Goal: Task Accomplishment & Management: Manage account settings

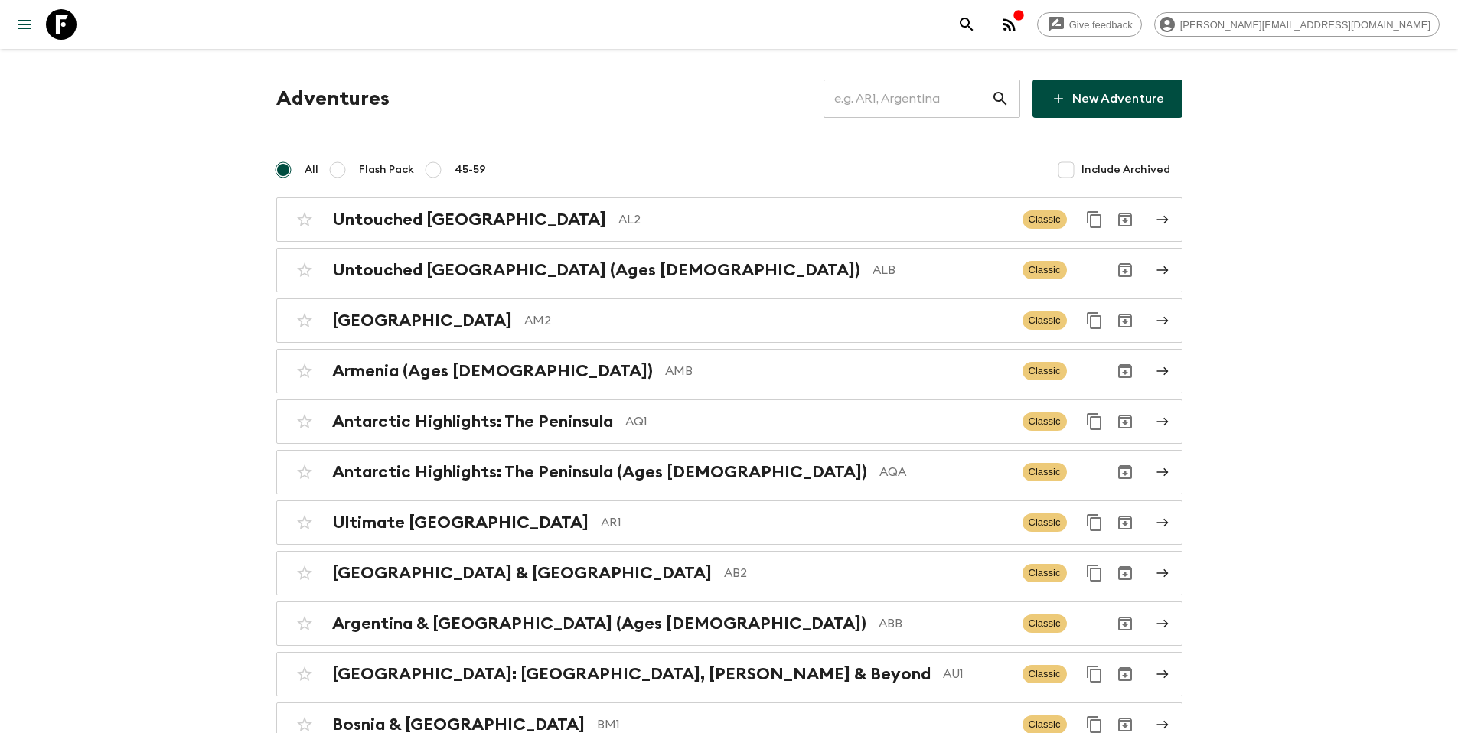
click at [955, 96] on input "text" at bounding box center [908, 98] width 168 height 43
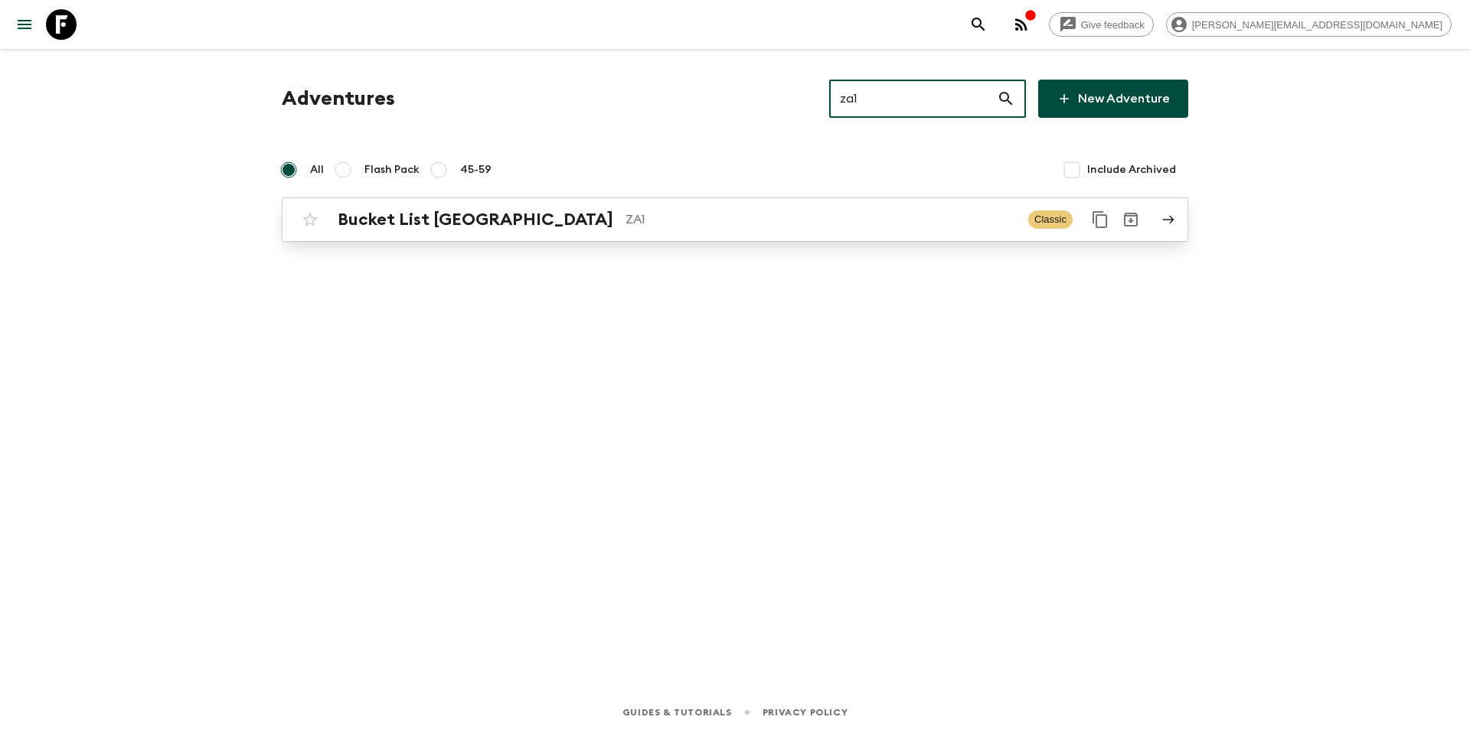
type input "za1"
click at [630, 207] on div "Bucket List [GEOGRAPHIC_DATA] ZA1 Classic" at bounding box center [705, 219] width 821 height 31
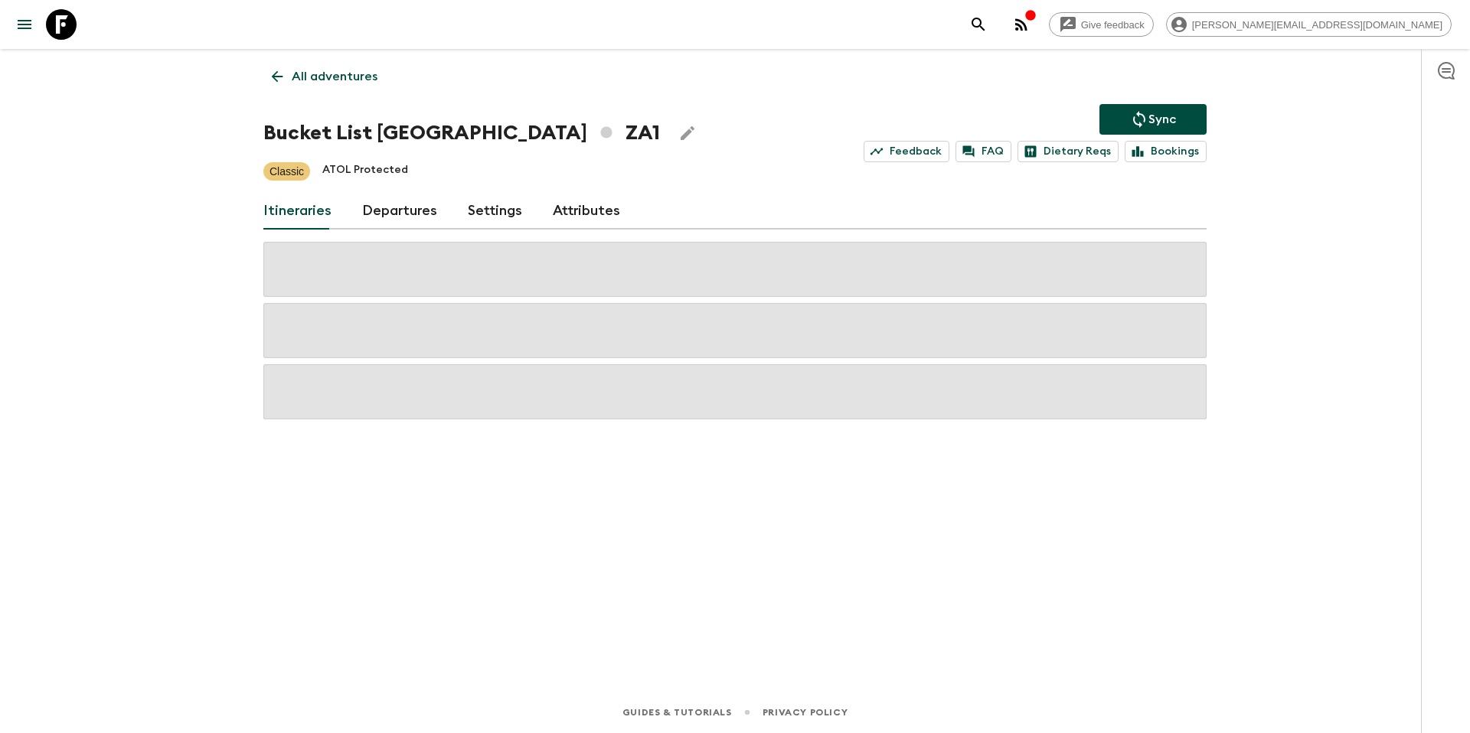
click at [403, 209] on link "Departures" at bounding box center [399, 211] width 75 height 37
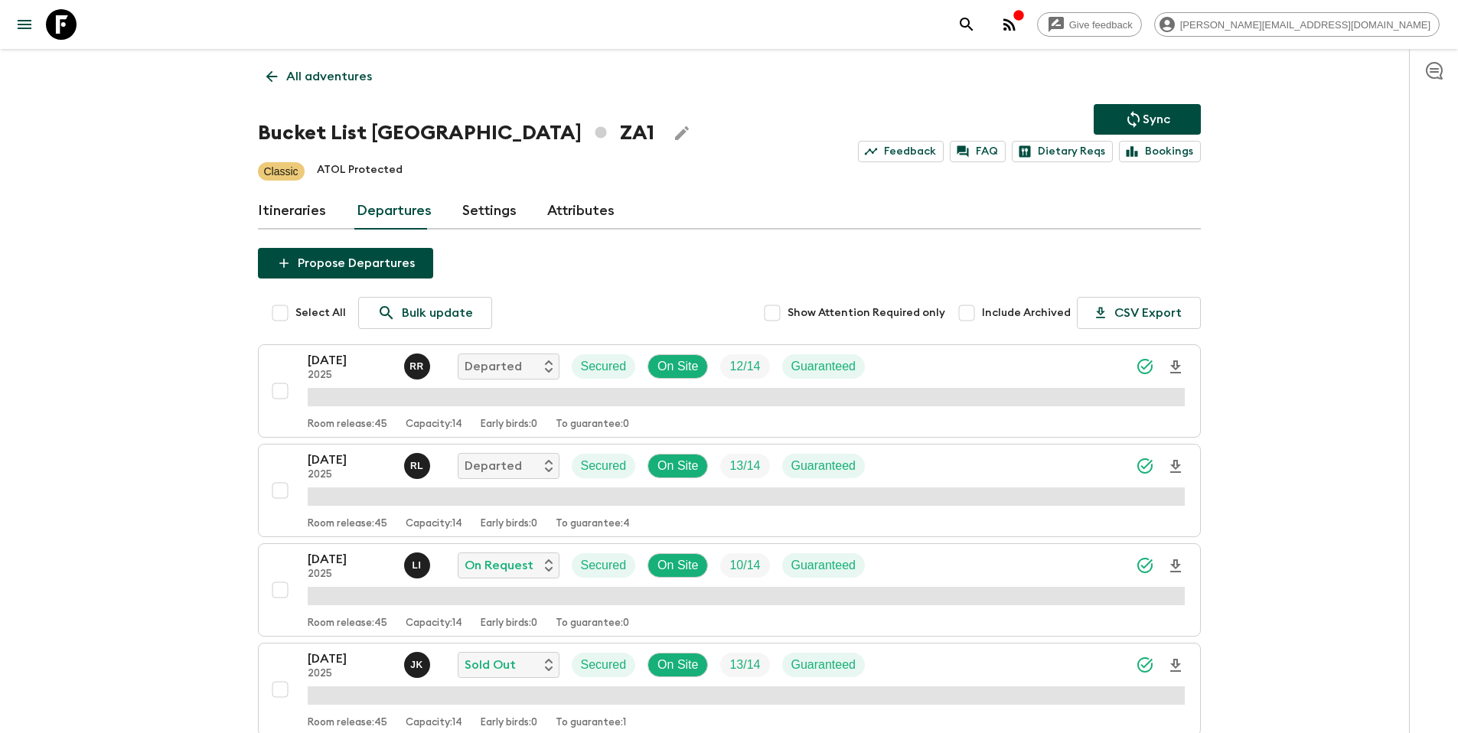
scroll to position [989, 0]
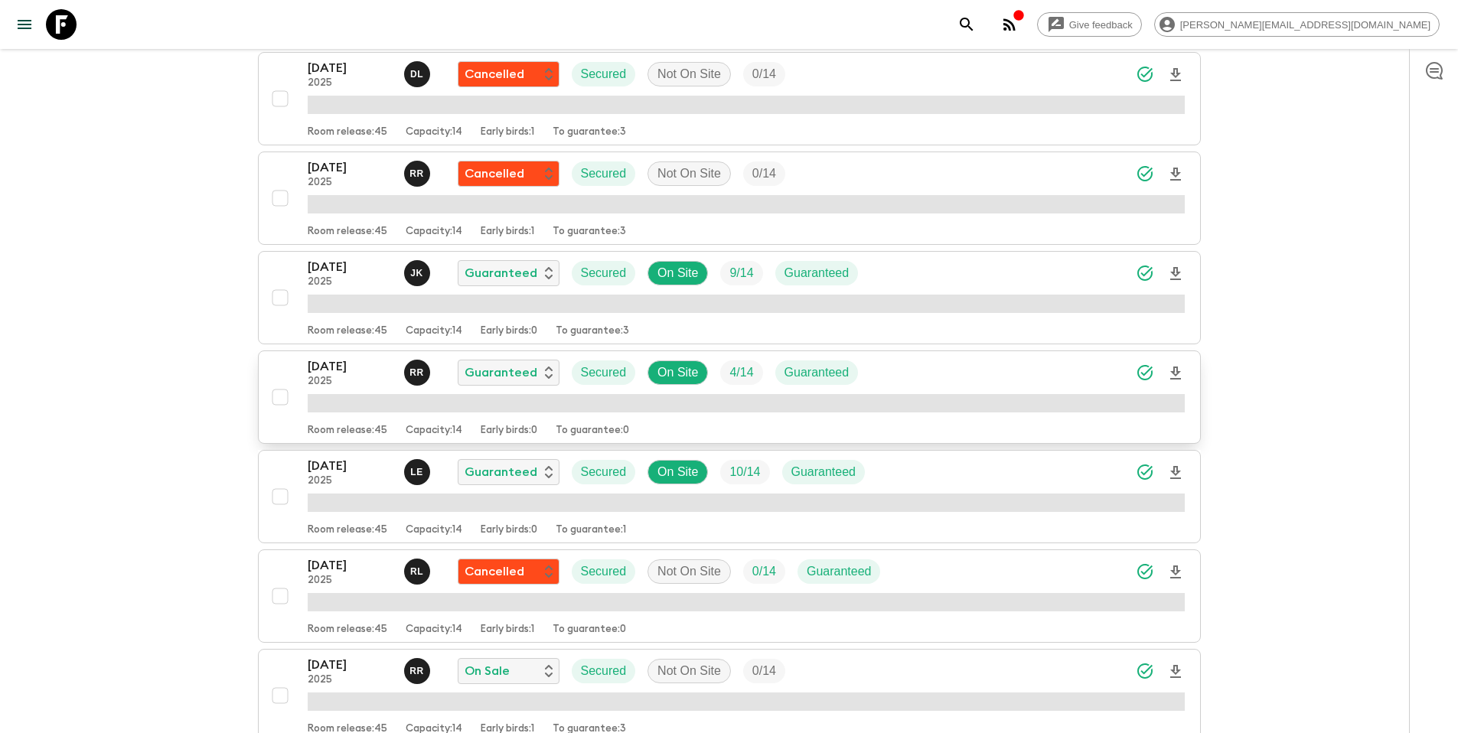
click at [936, 379] on div "[DATE] 2025 R R Guaranteed Secured On Site 4 / 14 Guaranteed" at bounding box center [746, 372] width 877 height 31
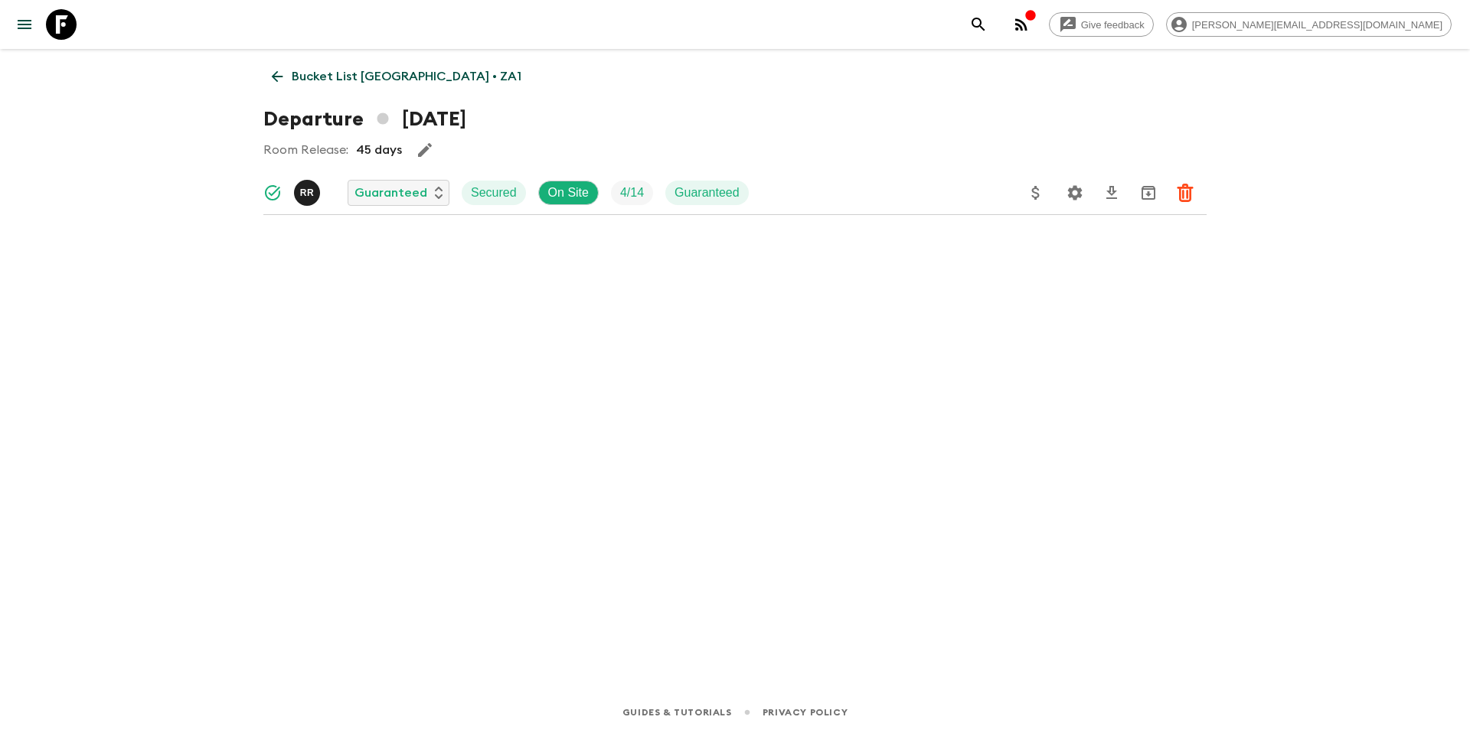
click at [1034, 189] on icon "Update Price, Early Bird Discount and Costs" at bounding box center [1036, 193] width 18 height 18
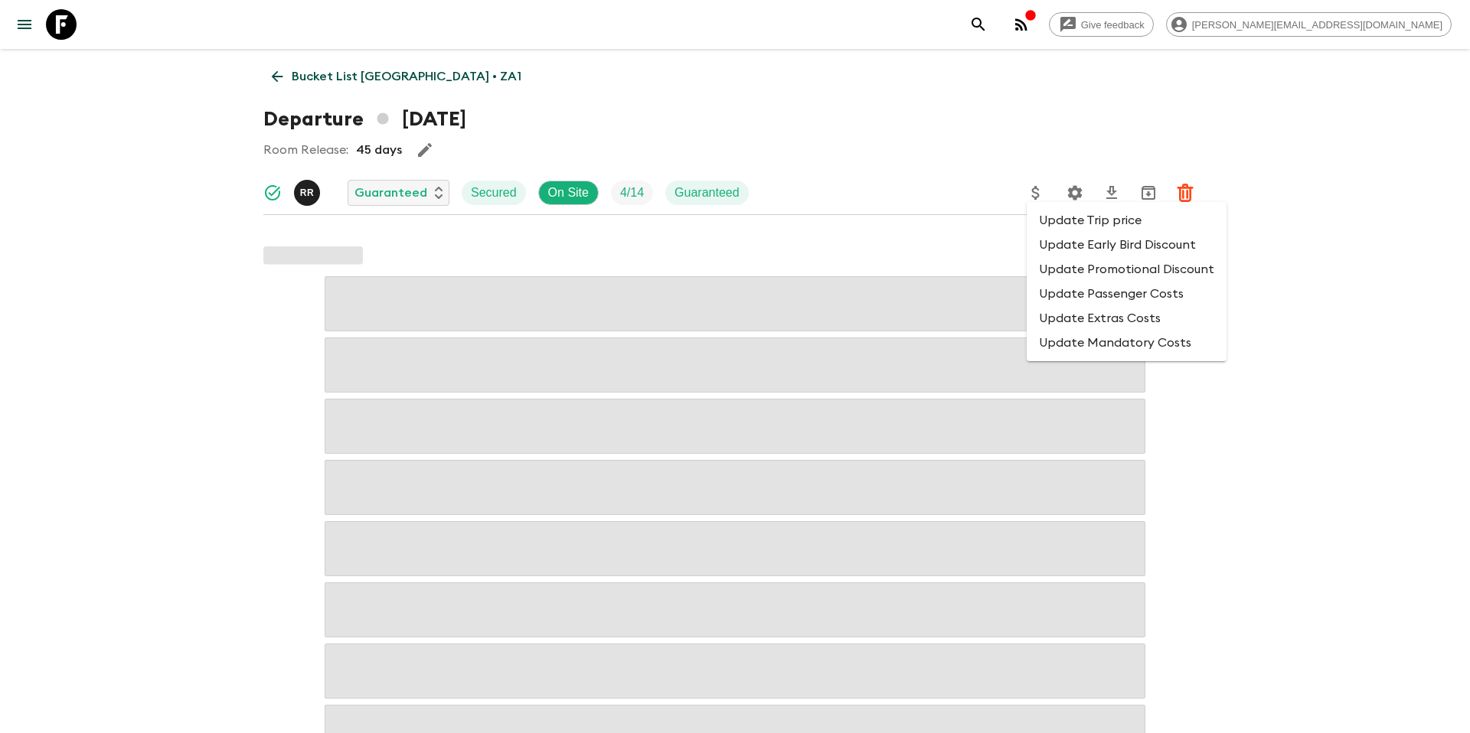
click at [1070, 265] on li "Update Promotional Discount" at bounding box center [1127, 269] width 200 height 24
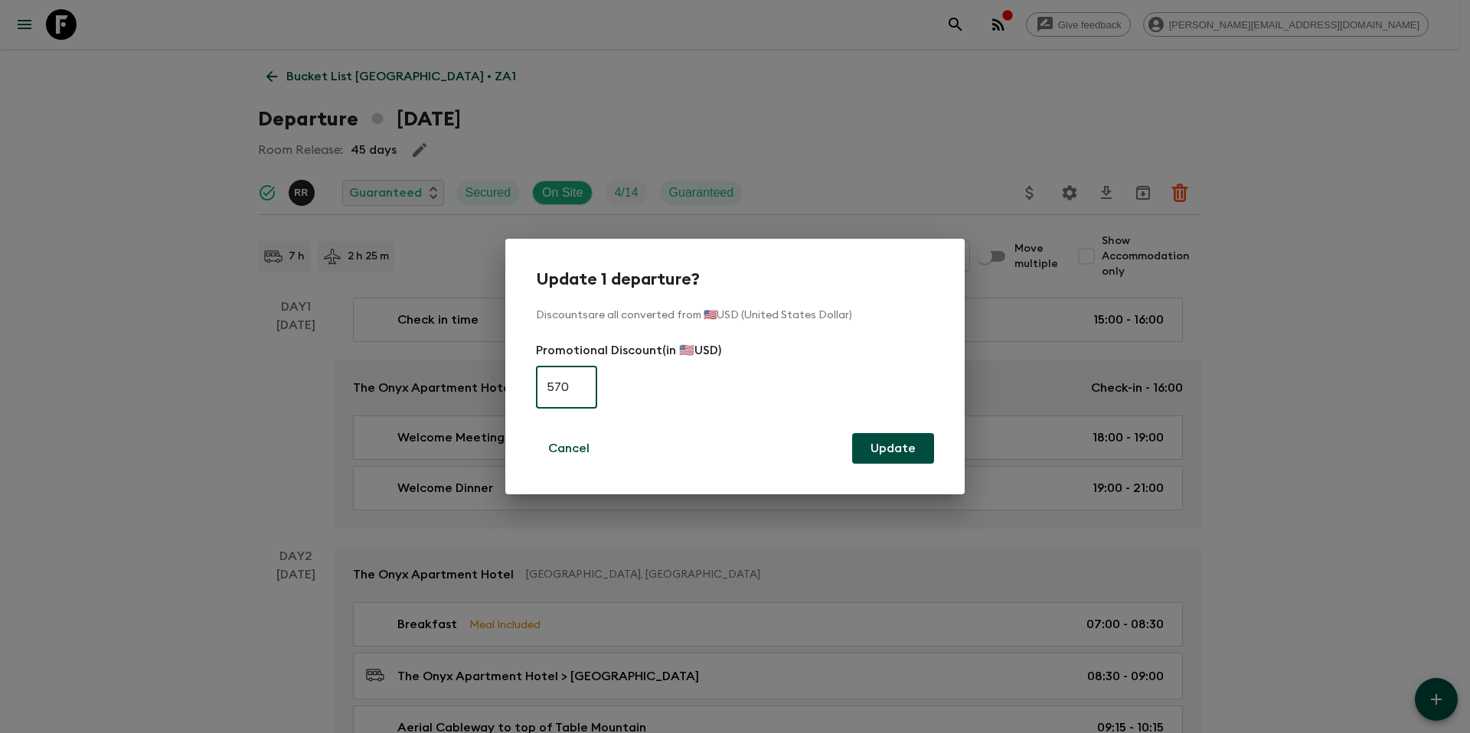
click at [590, 392] on input "570" at bounding box center [566, 387] width 61 height 43
type input "0"
click at [914, 452] on button "Update" at bounding box center [893, 448] width 82 height 31
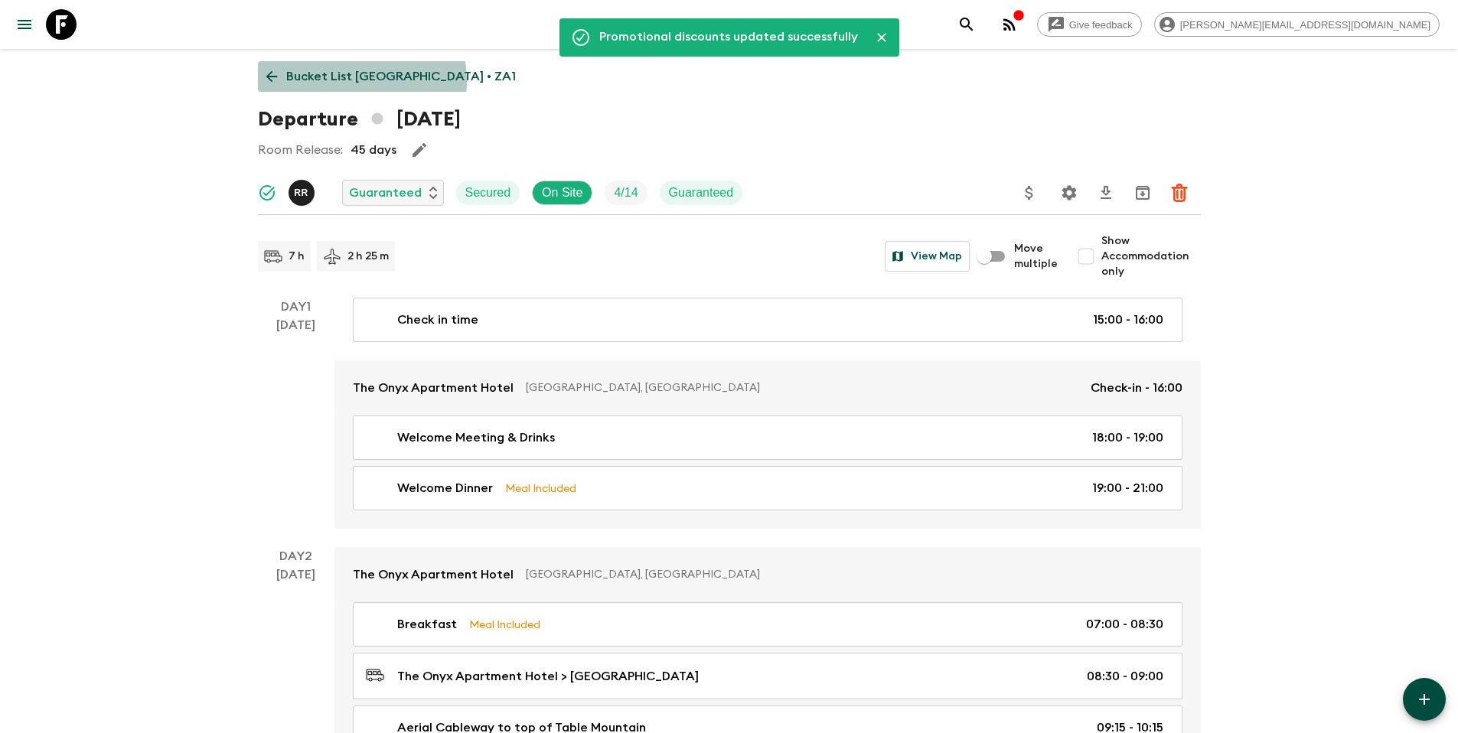
click at [344, 81] on p "Bucket List [GEOGRAPHIC_DATA] • ZA1" at bounding box center [401, 76] width 230 height 18
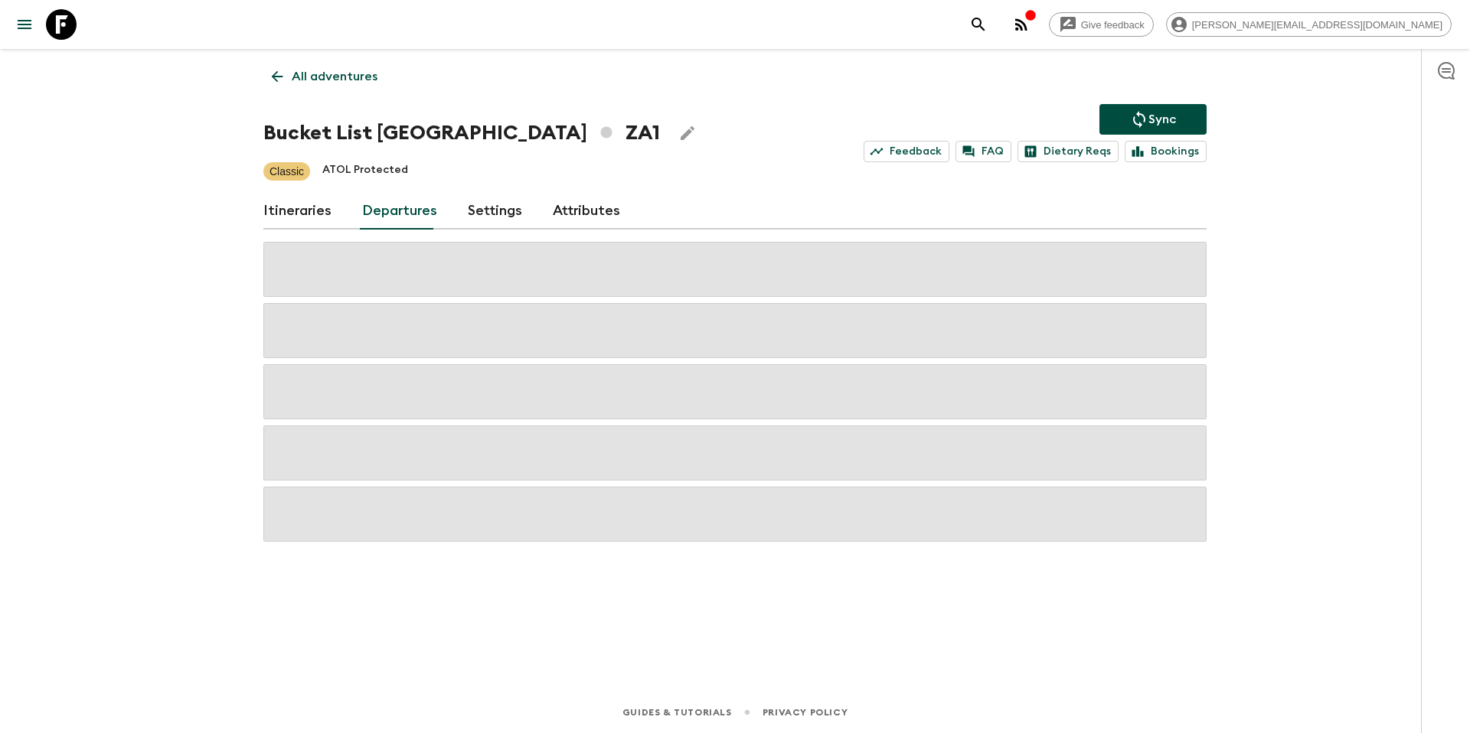
click at [1150, 113] on p "Sync" at bounding box center [1162, 119] width 28 height 18
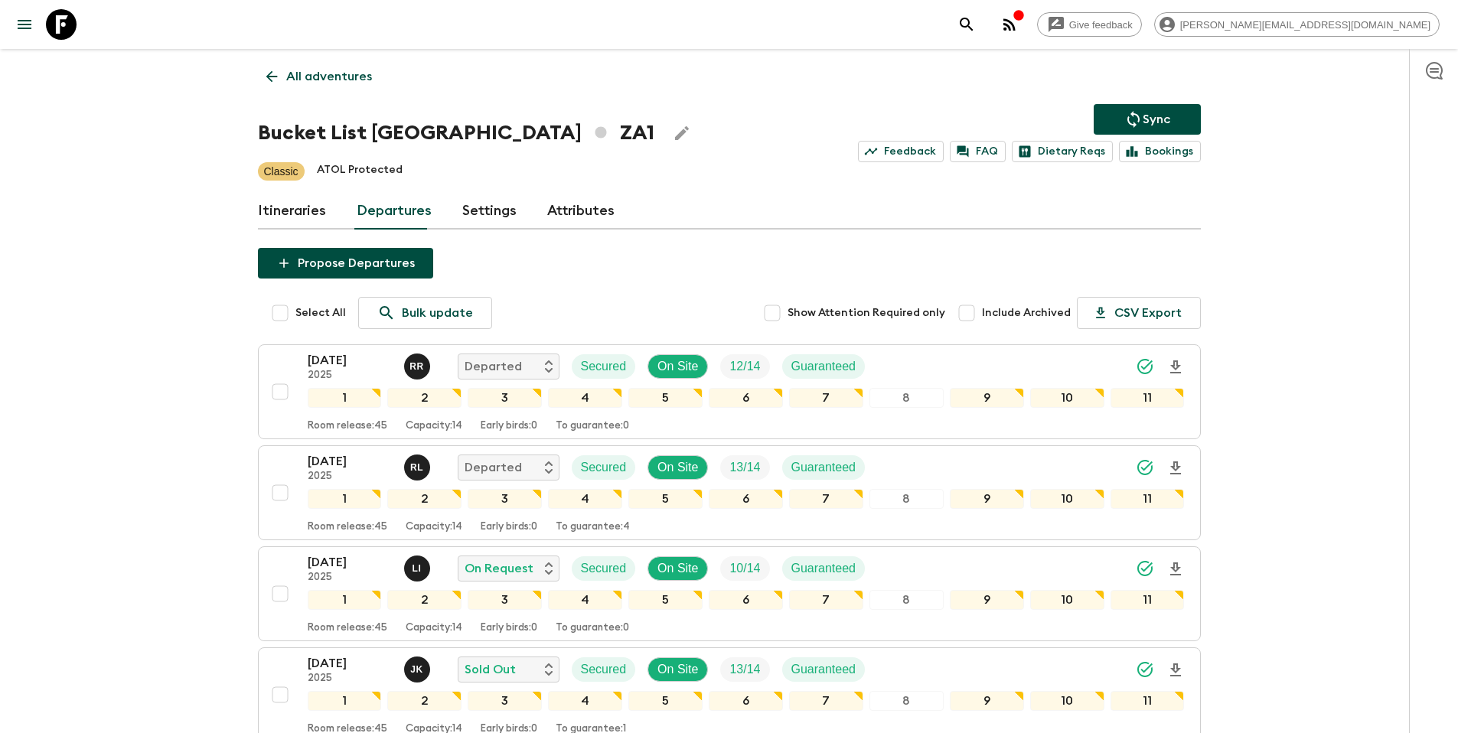
click at [305, 75] on p "All adventures" at bounding box center [329, 76] width 86 height 18
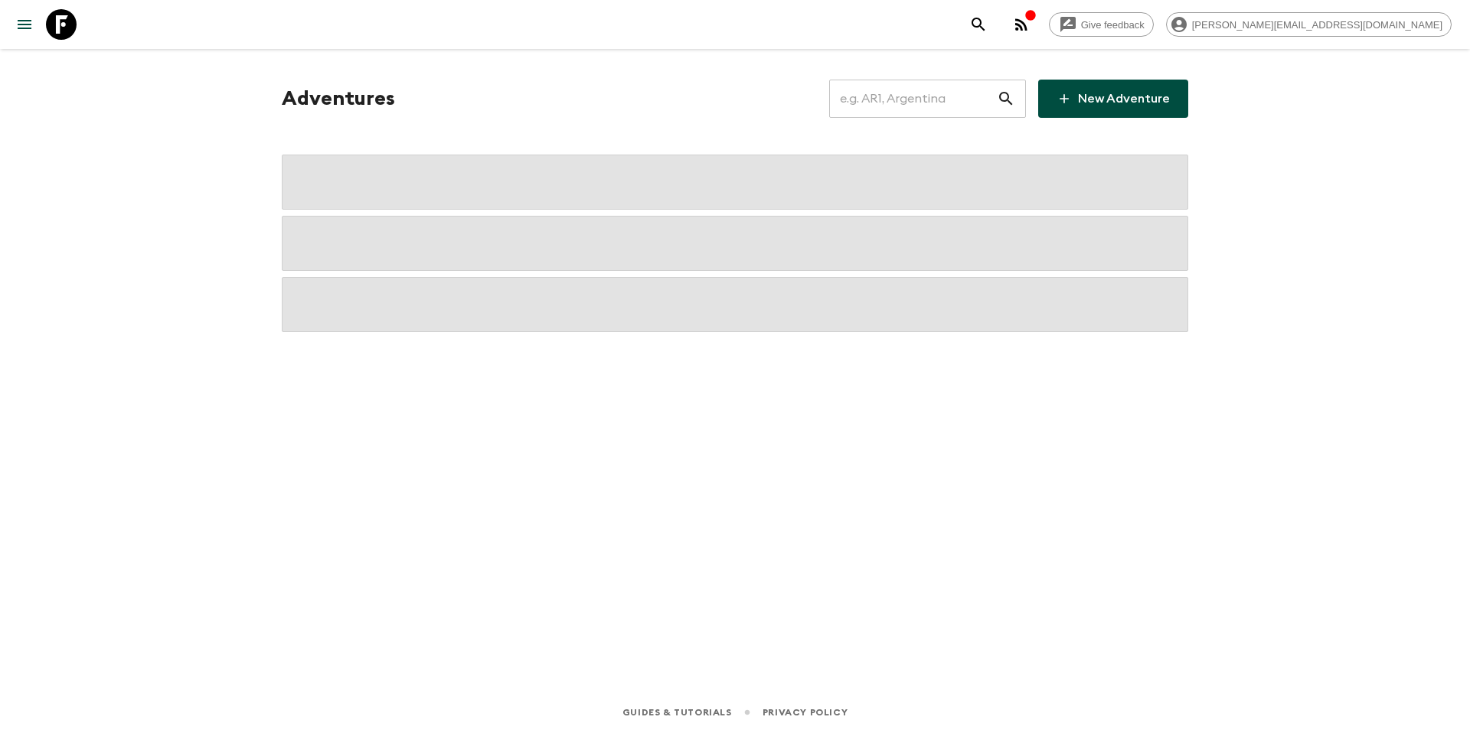
click at [936, 98] on input "text" at bounding box center [913, 98] width 168 height 43
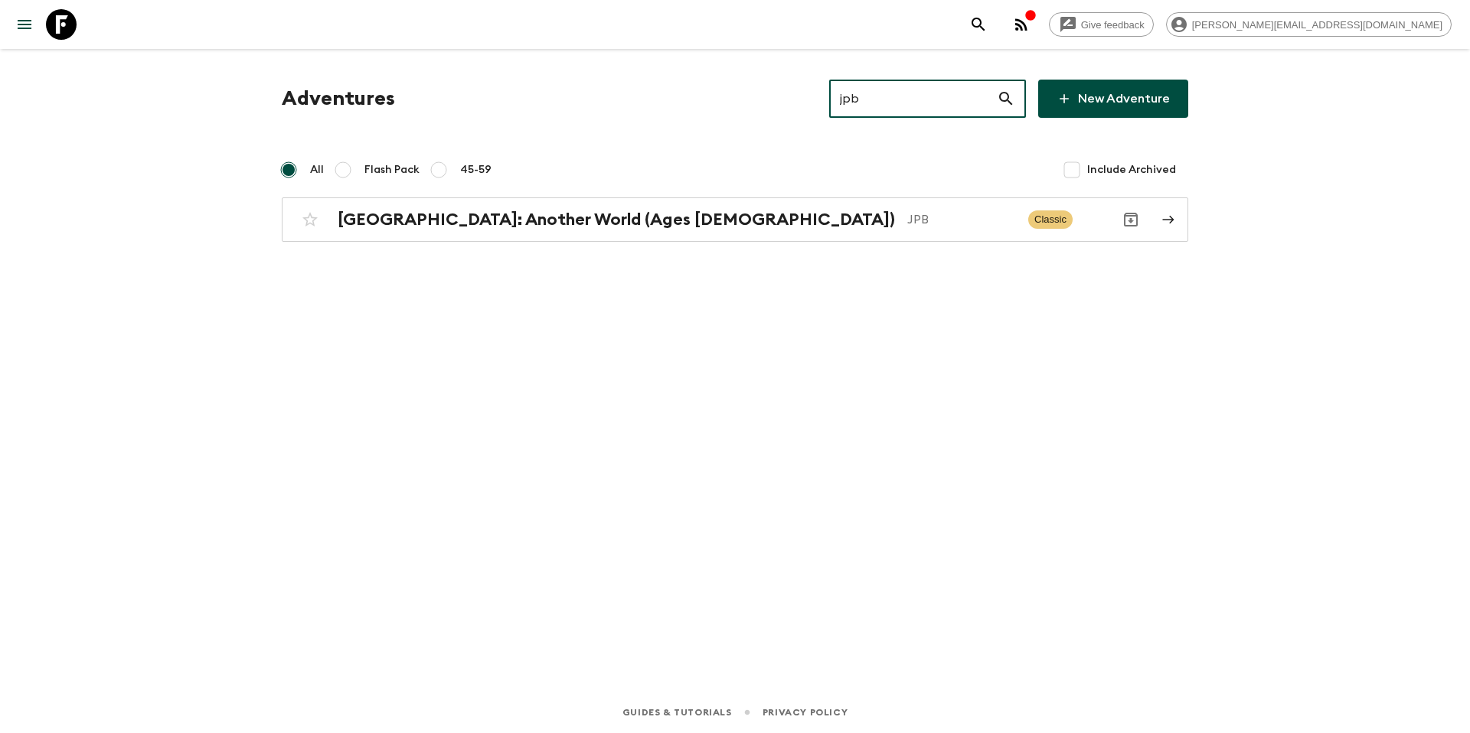
type input "jpb"
click at [782, 243] on div "Adventures jpb ​ New Adventure All Flash Pack 45-59 Include Archived [GEOGRAPHI…" at bounding box center [735, 349] width 980 height 600
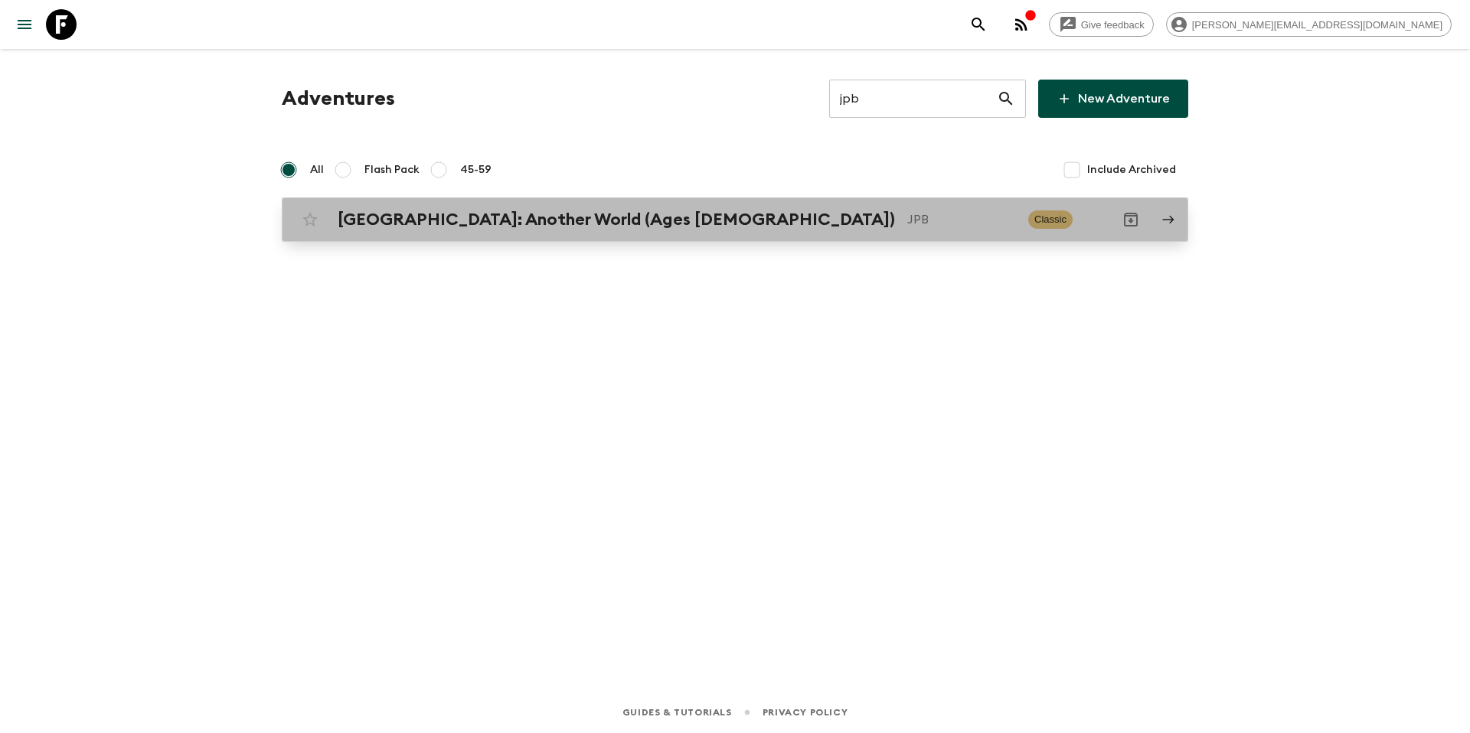
click at [907, 227] on p "JPB" at bounding box center [961, 220] width 109 height 18
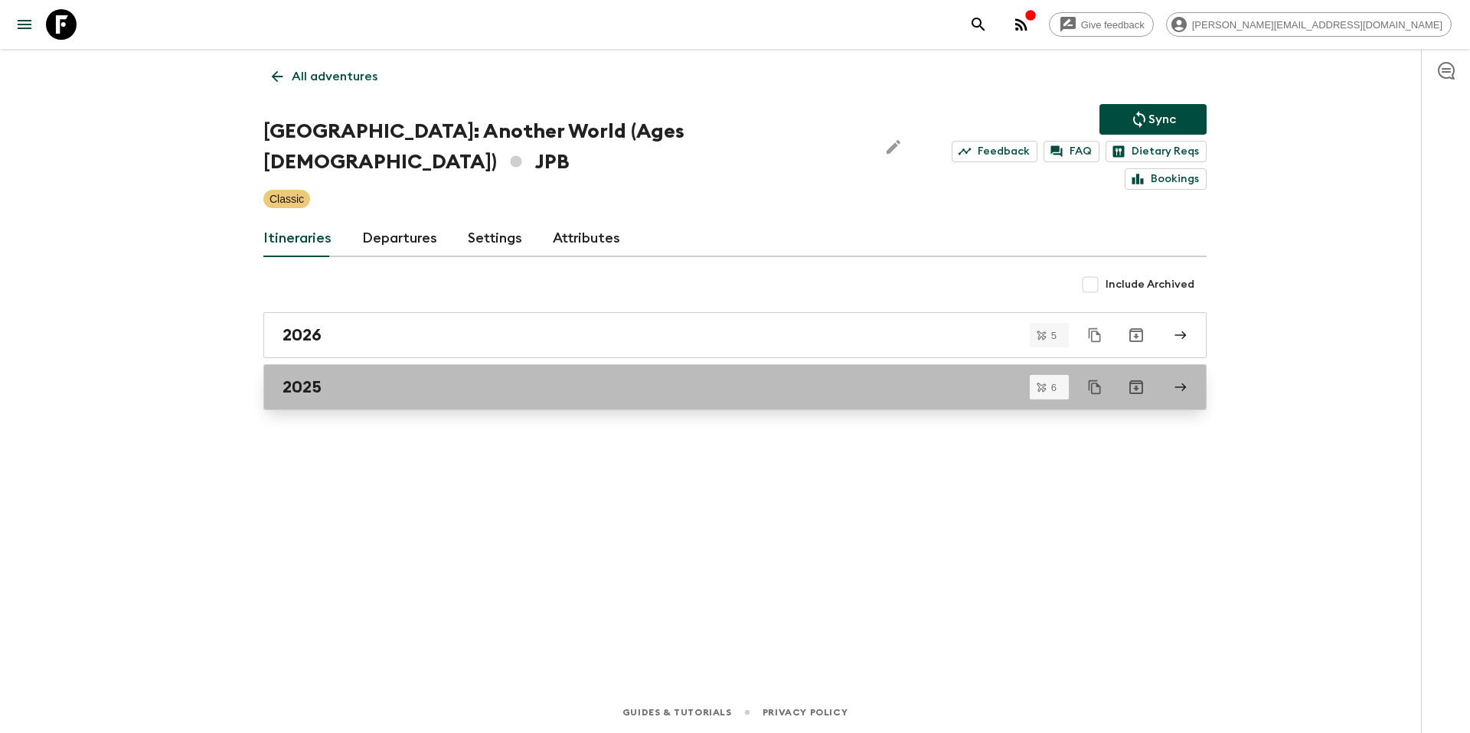
click at [384, 377] on div "2025" at bounding box center [720, 387] width 876 height 20
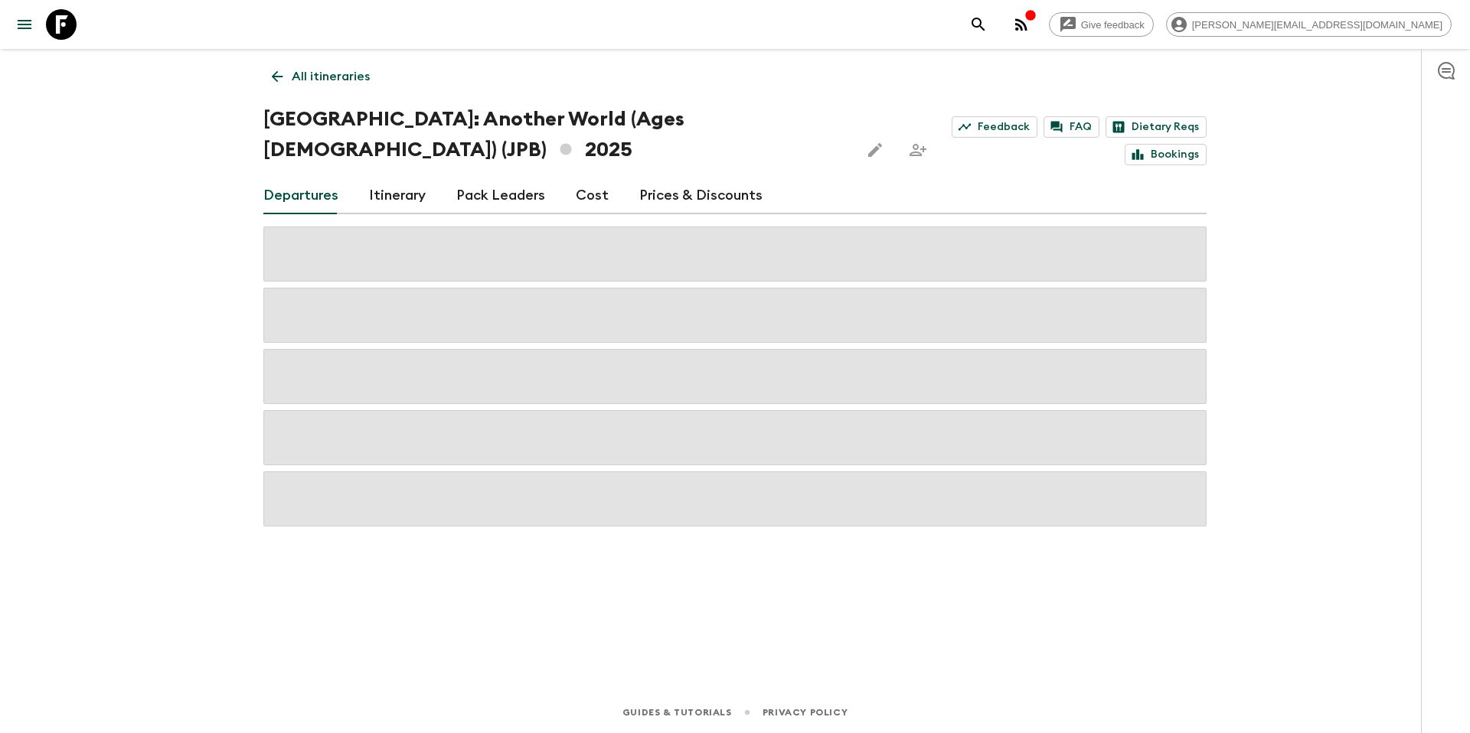
click at [669, 178] on link "Prices & Discounts" at bounding box center [700, 196] width 123 height 37
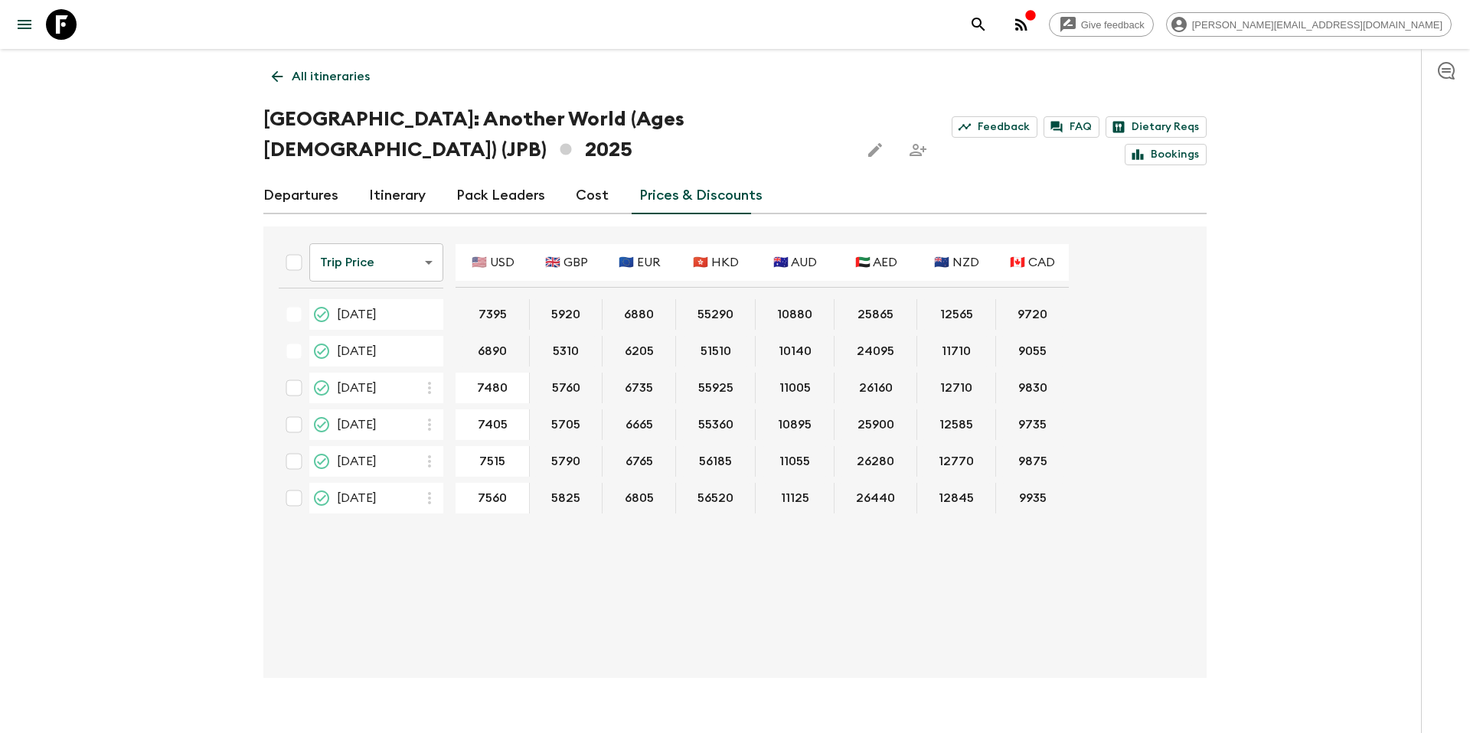
click at [580, 178] on link "Cost" at bounding box center [592, 196] width 33 height 37
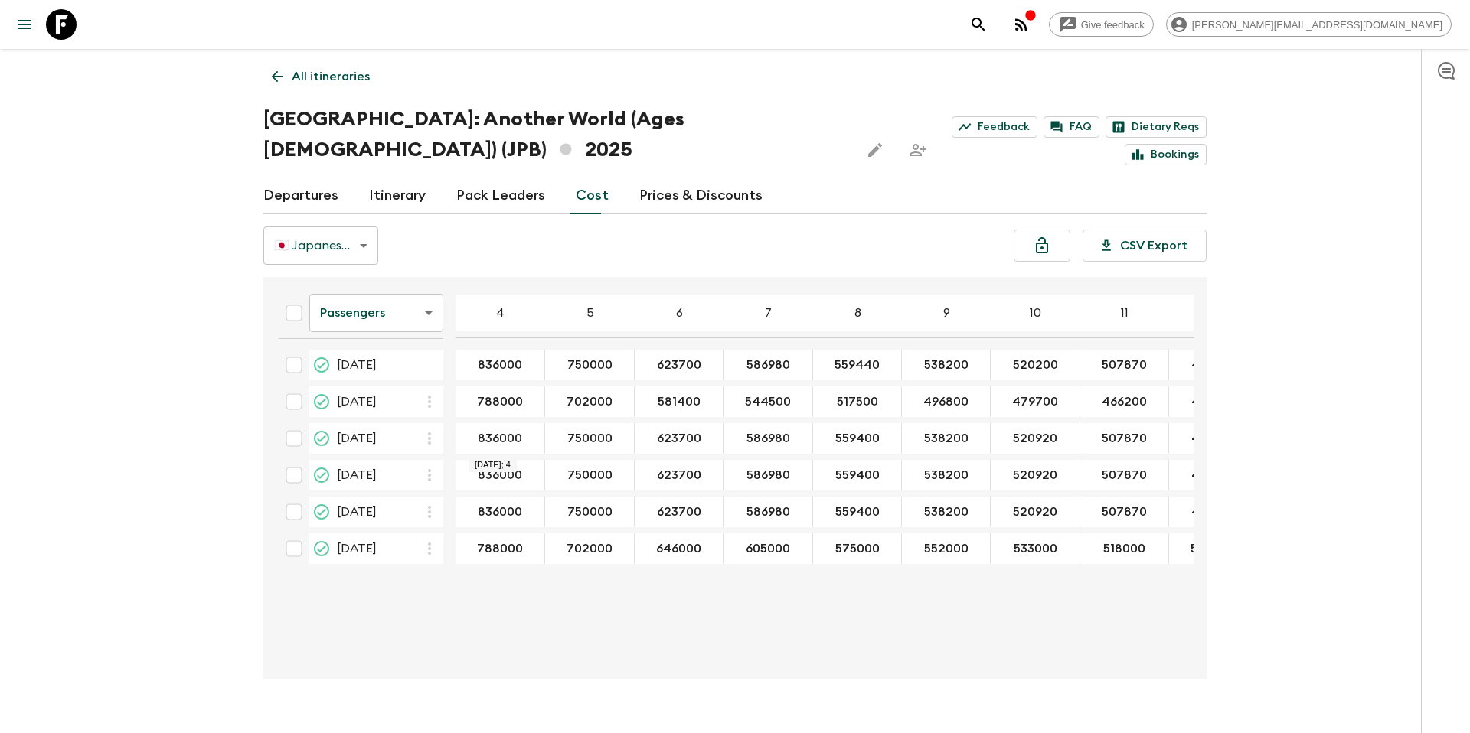
click at [502, 467] on input "836000" at bounding box center [500, 476] width 83 height 18
click at [305, 75] on p "All itineraries" at bounding box center [331, 76] width 78 height 18
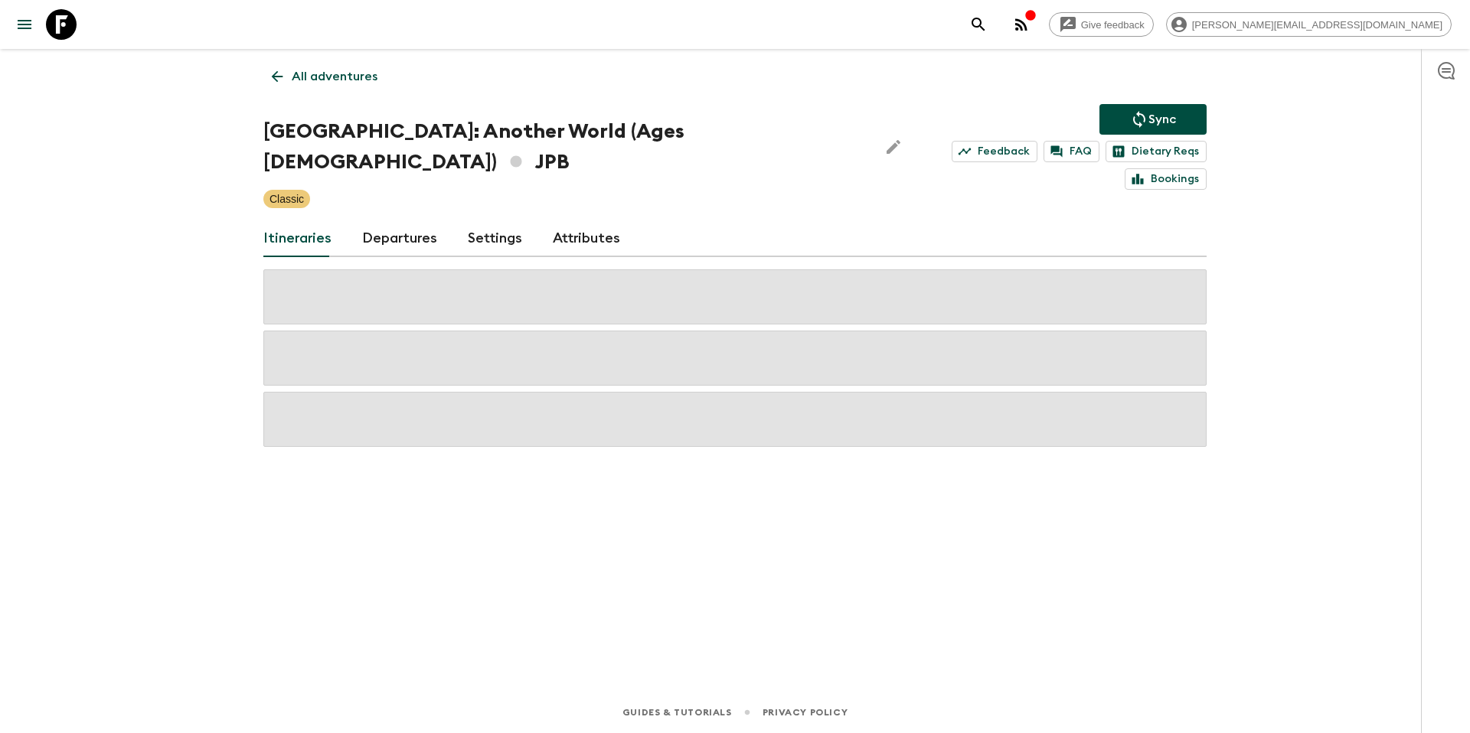
drag, startPoint x: 312, startPoint y: 77, endPoint x: 321, endPoint y: 77, distance: 9.2
click at [315, 77] on p "All adventures" at bounding box center [335, 76] width 86 height 18
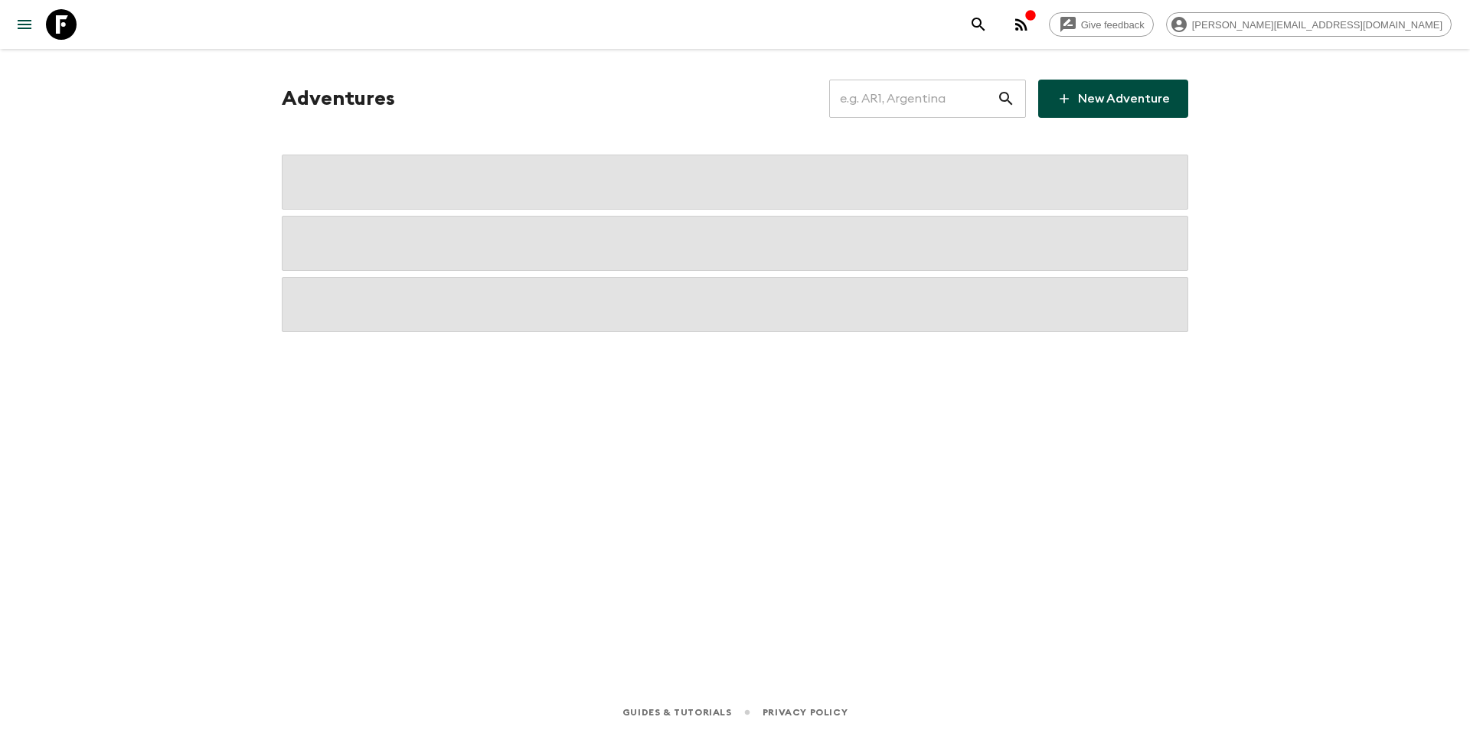
click at [961, 115] on input "text" at bounding box center [913, 98] width 168 height 43
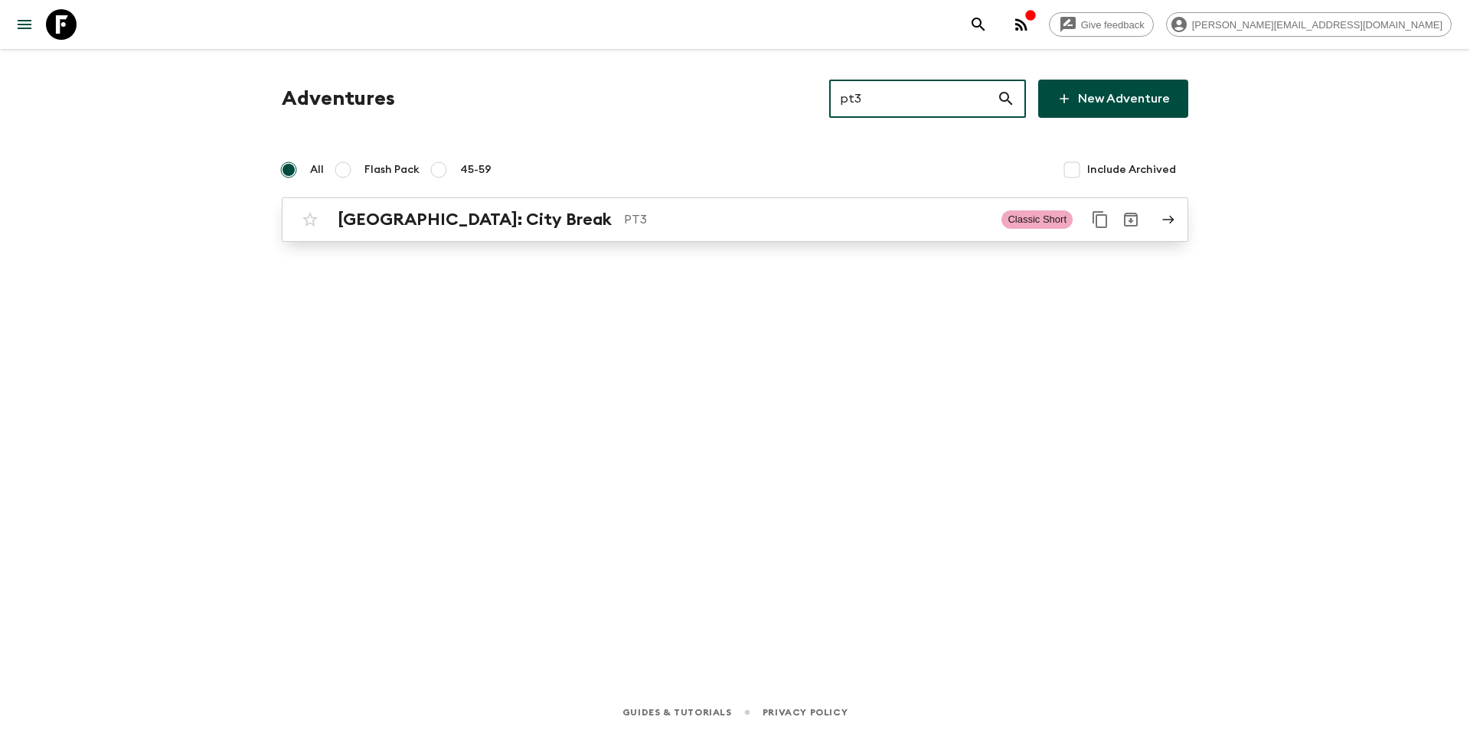
type input "pt3"
click at [664, 220] on p "PT3" at bounding box center [806, 220] width 365 height 18
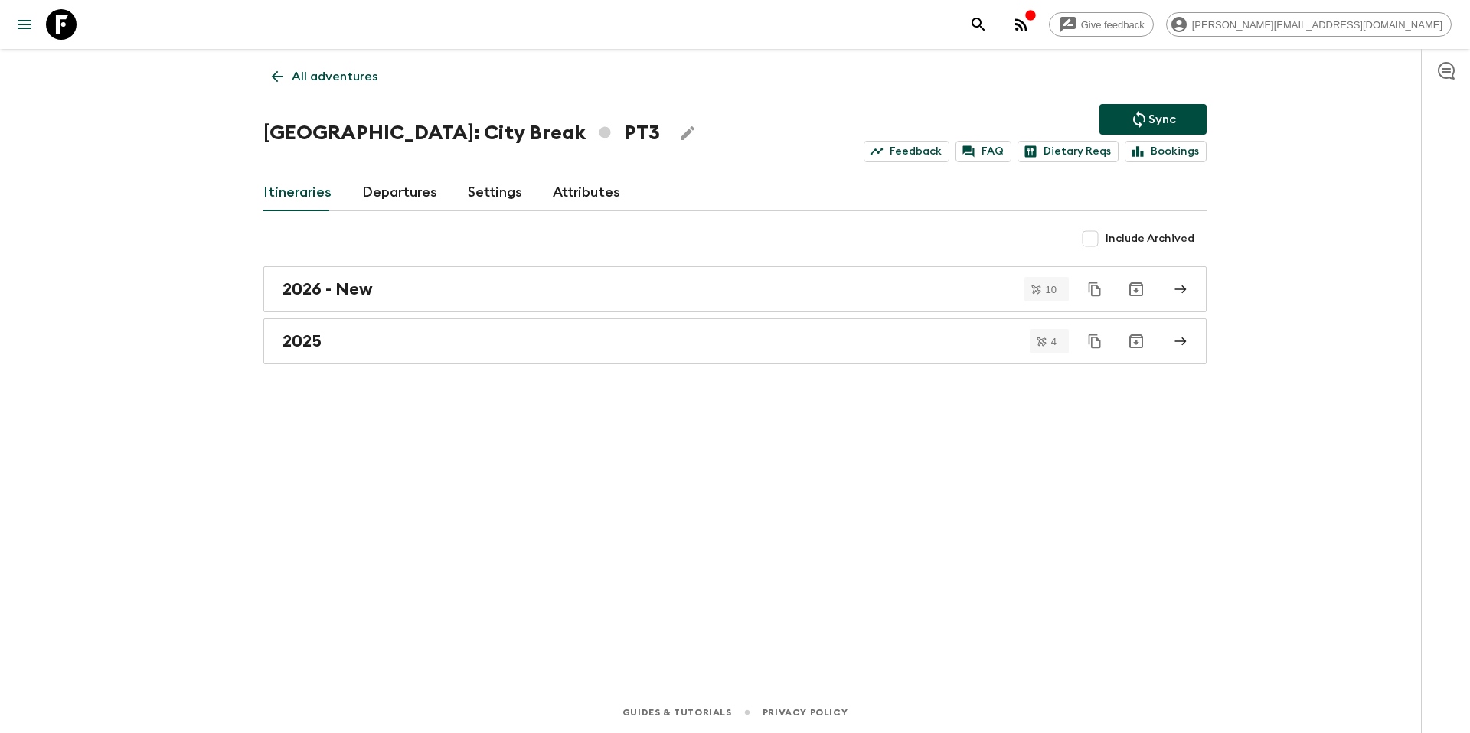
click at [410, 192] on link "Departures" at bounding box center [399, 193] width 75 height 37
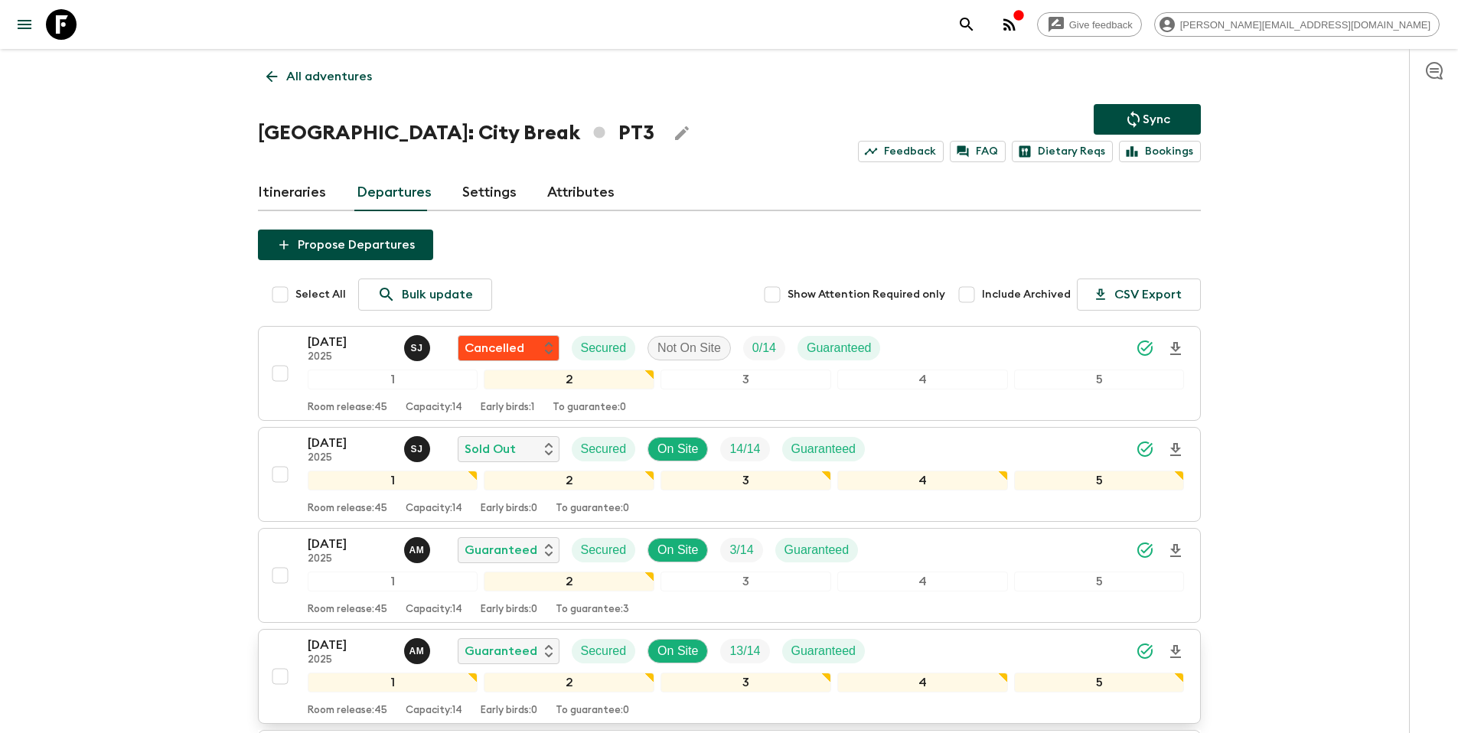
click at [287, 677] on input "checkbox" at bounding box center [280, 676] width 31 height 31
checkbox input "true"
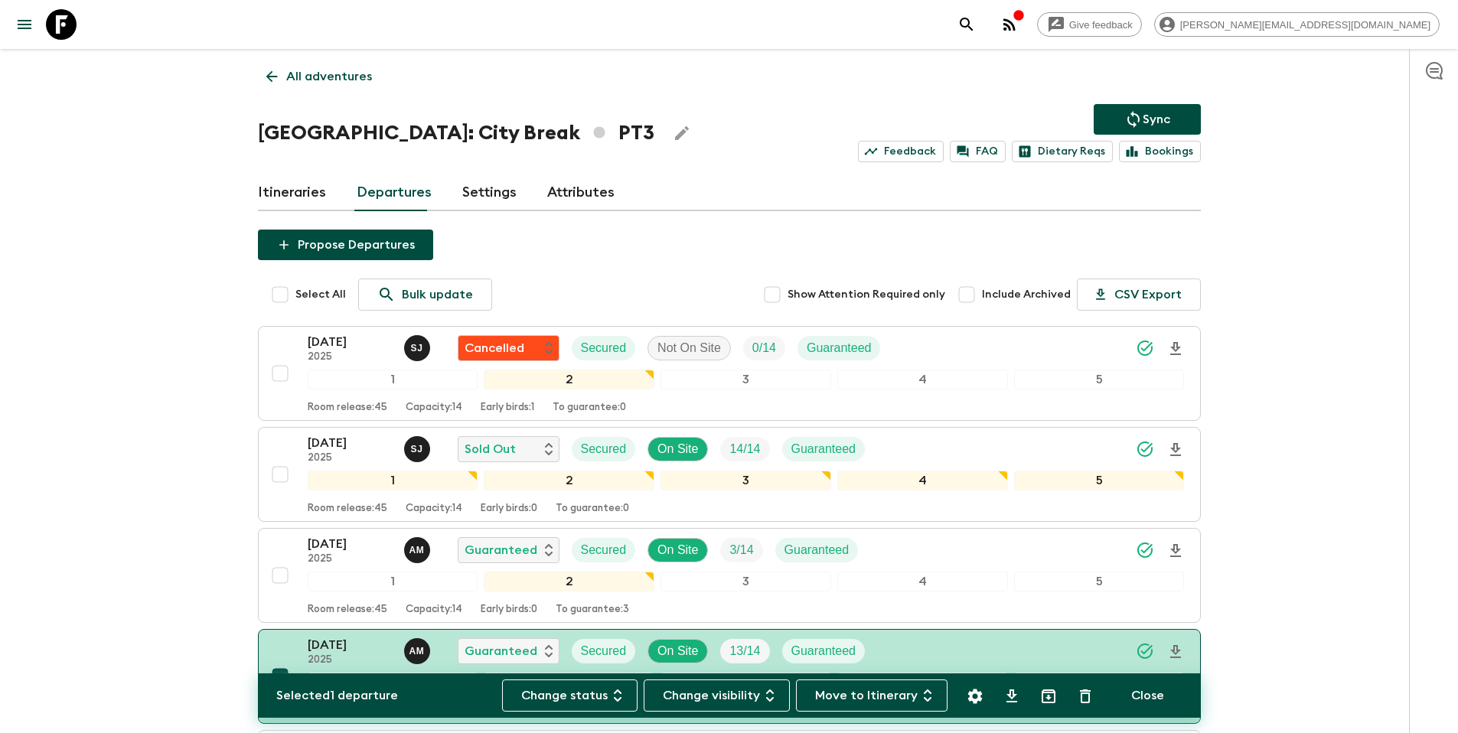
click at [975, 697] on icon "Settings" at bounding box center [975, 696] width 18 height 18
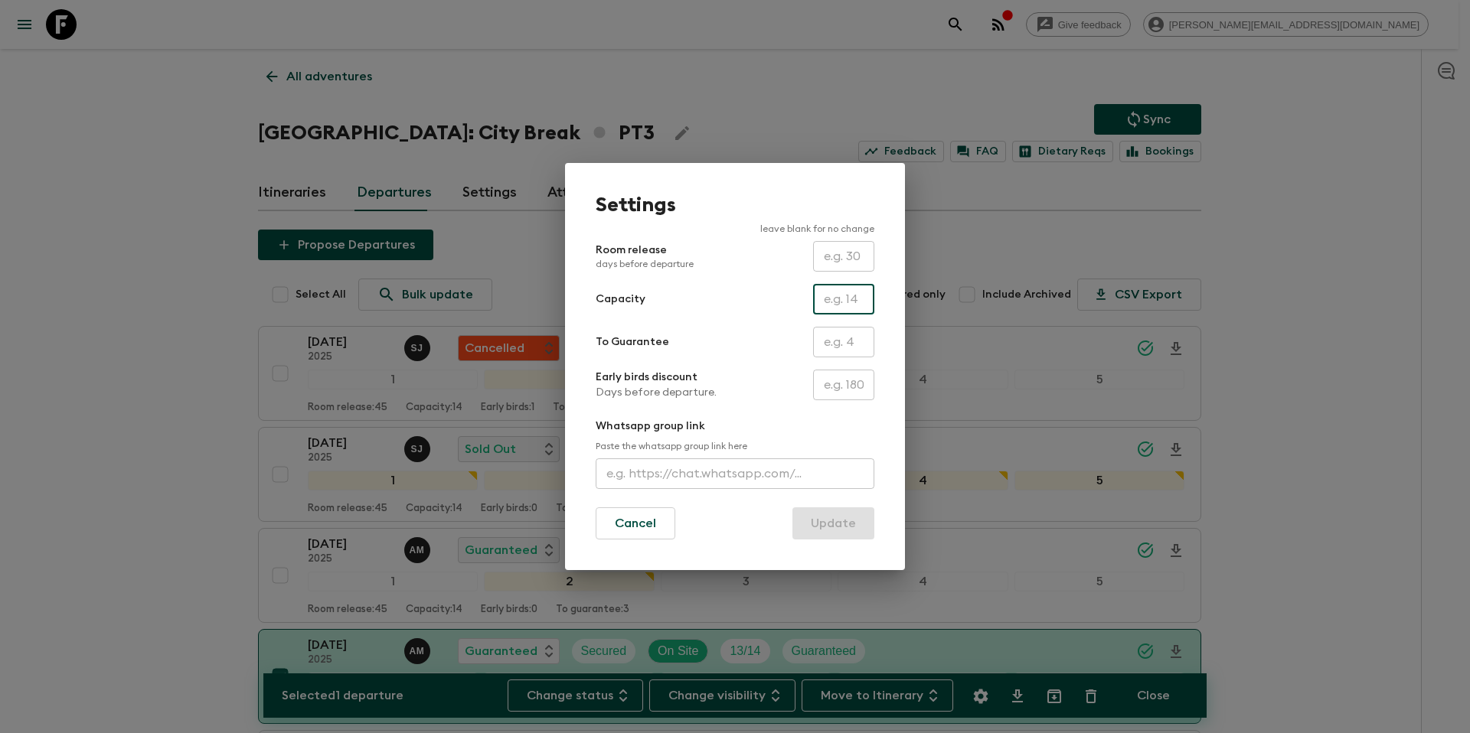
click at [841, 302] on input "text" at bounding box center [843, 299] width 61 height 31
type input "16"
click at [837, 528] on button "Update" at bounding box center [833, 524] width 82 height 32
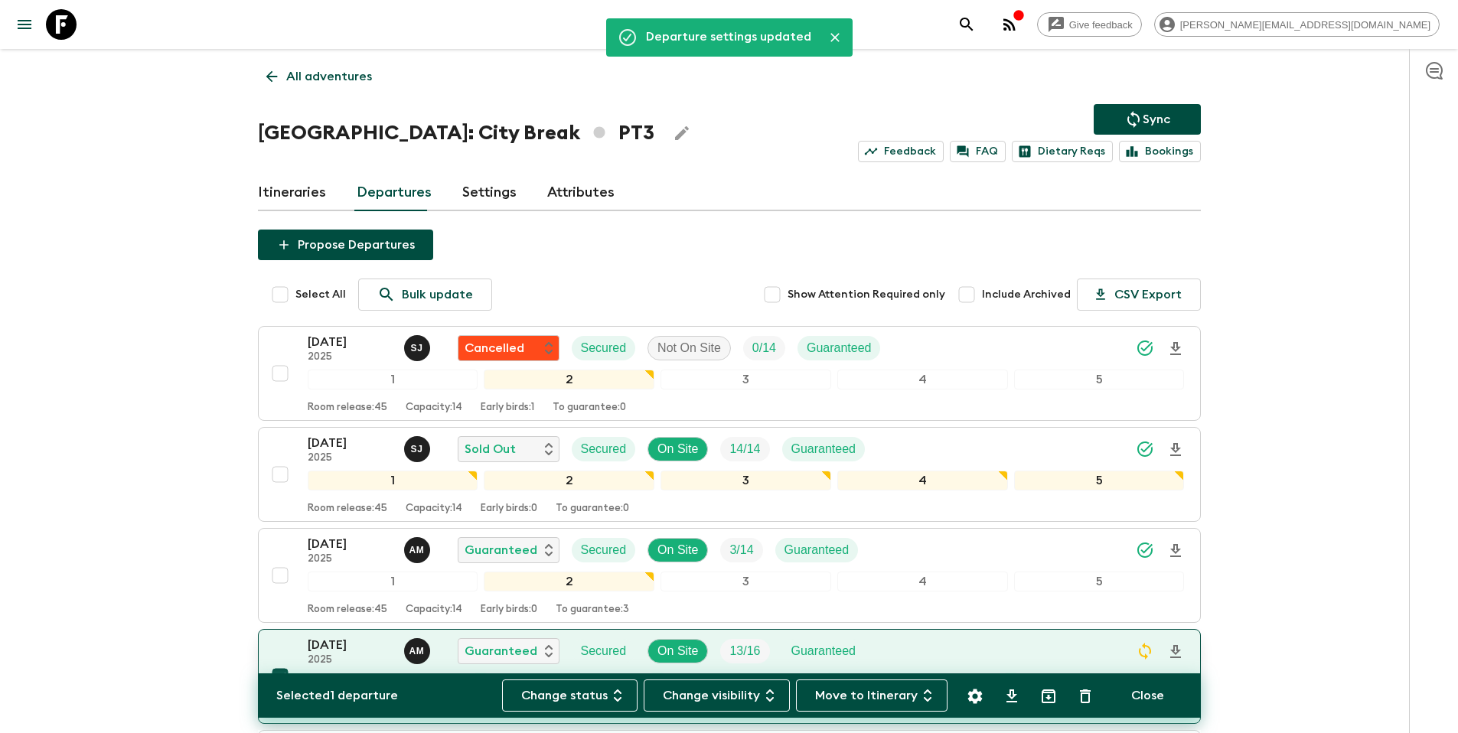
click at [949, 651] on div "[DATE] 2025 A M Guaranteed Secured On Site 13 / 16 Guaranteed" at bounding box center [746, 651] width 877 height 31
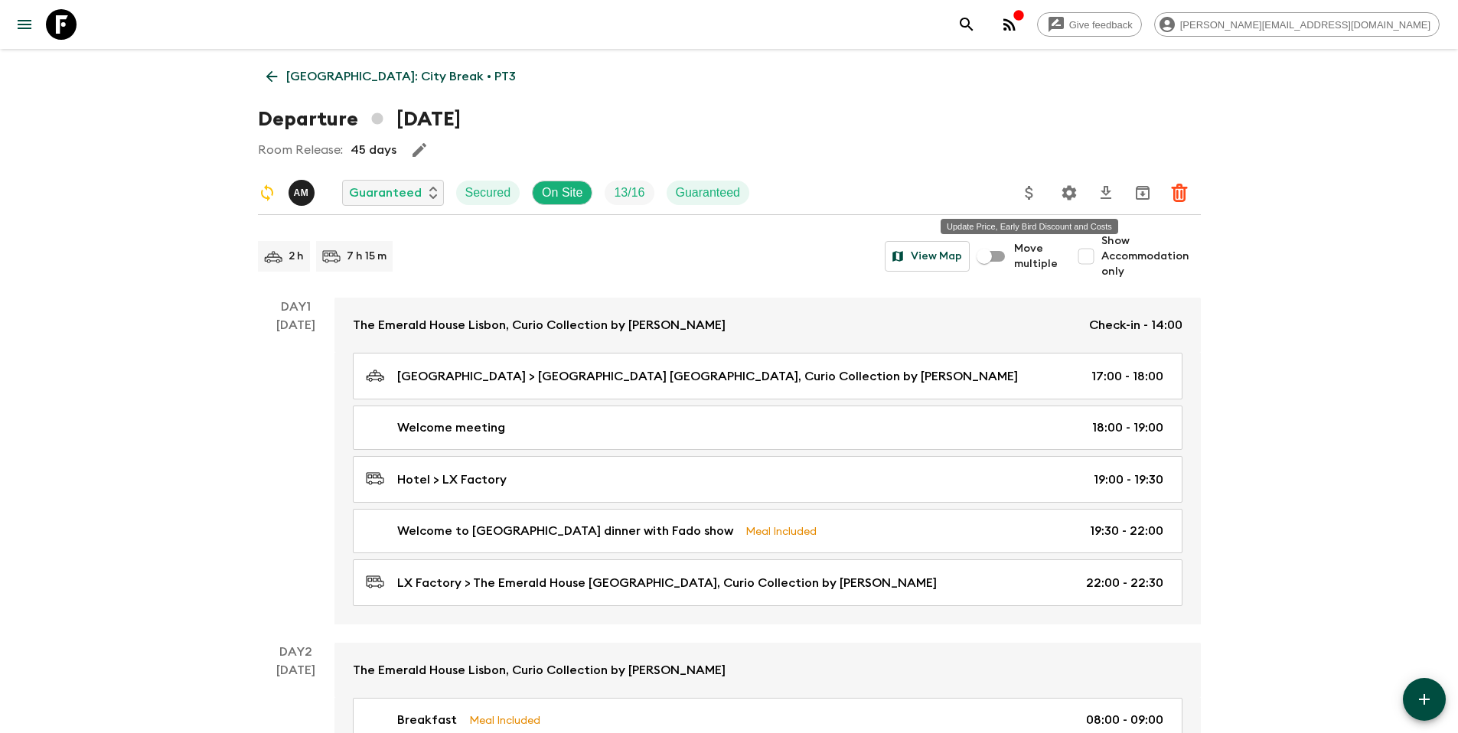
click at [1036, 199] on icon "Update Price, Early Bird Discount and Costs" at bounding box center [1029, 193] width 18 height 18
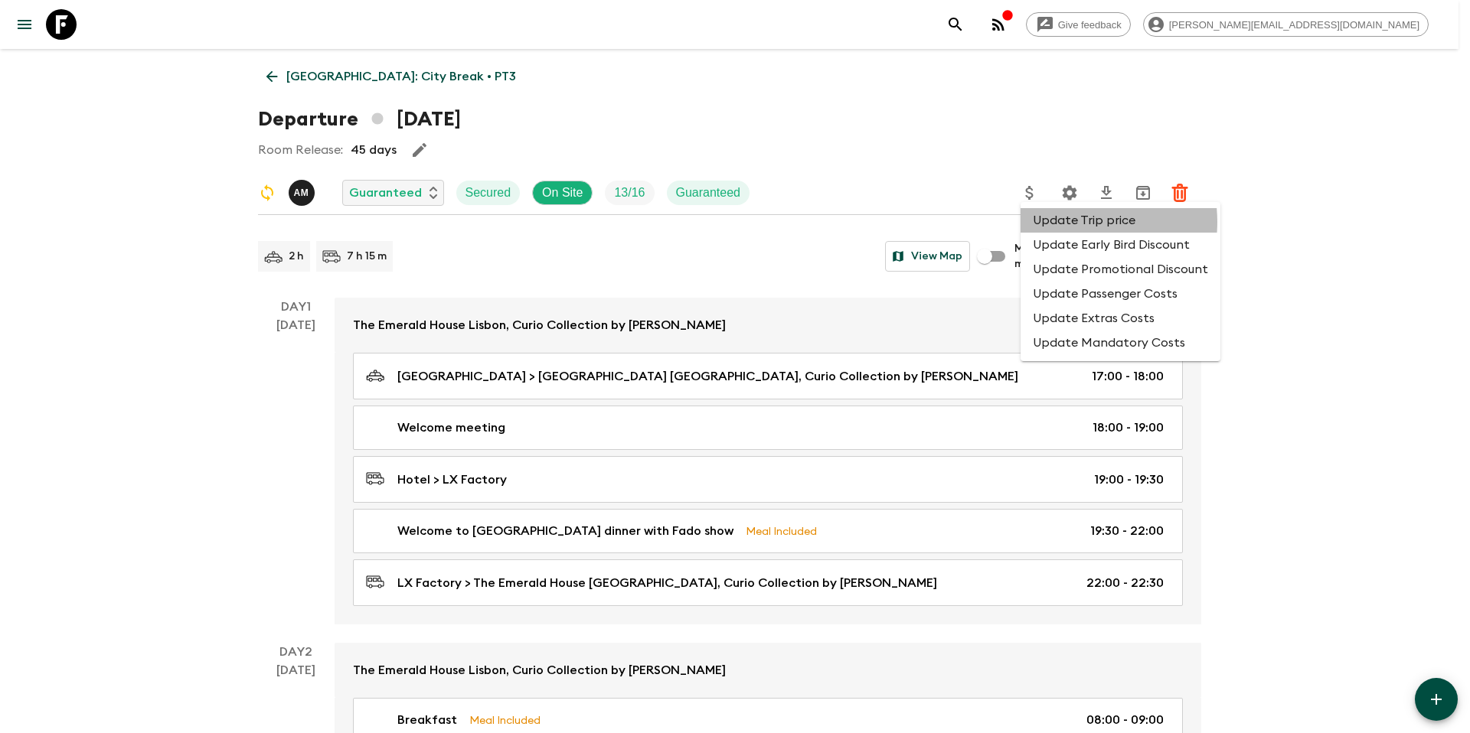
click at [1069, 222] on li "Update Trip price" at bounding box center [1120, 220] width 200 height 24
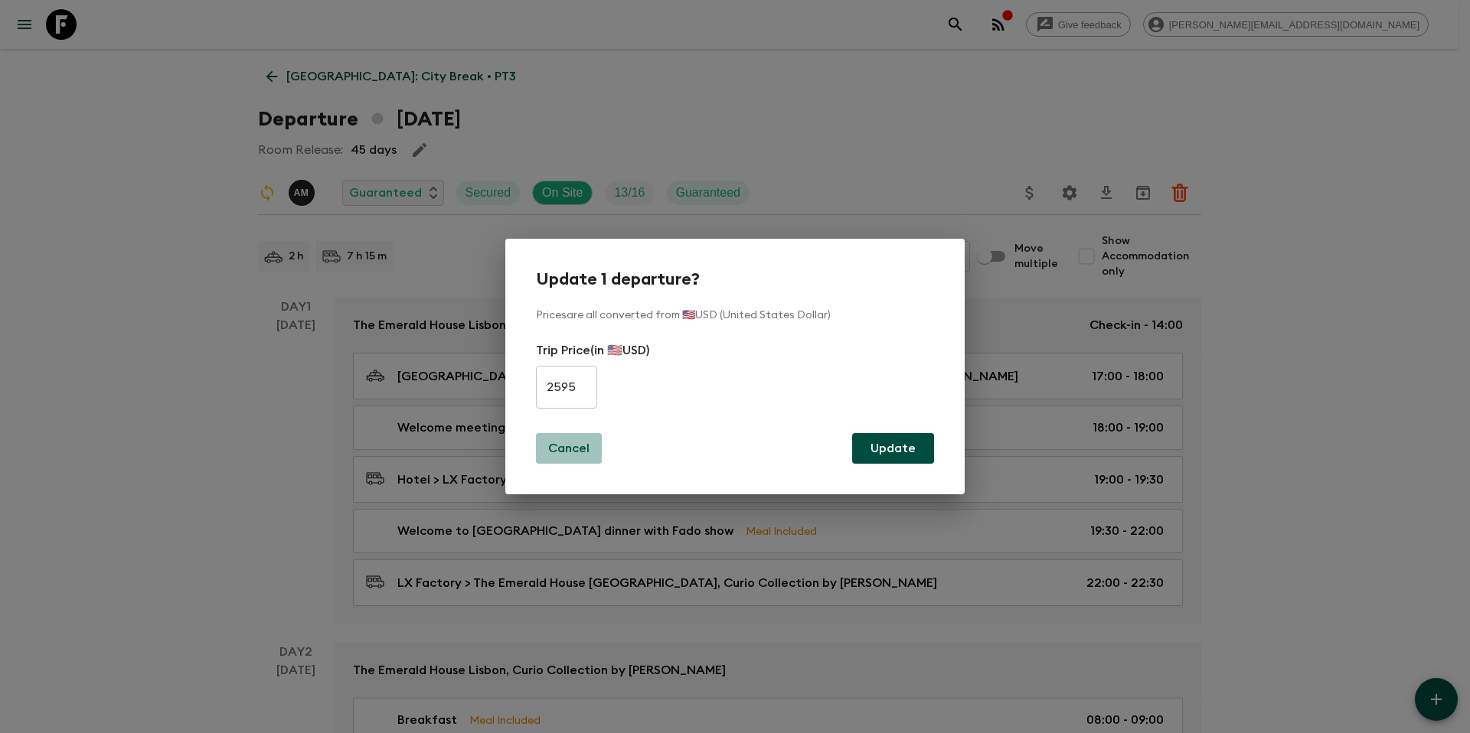
click at [575, 446] on p "Cancel" at bounding box center [568, 448] width 41 height 18
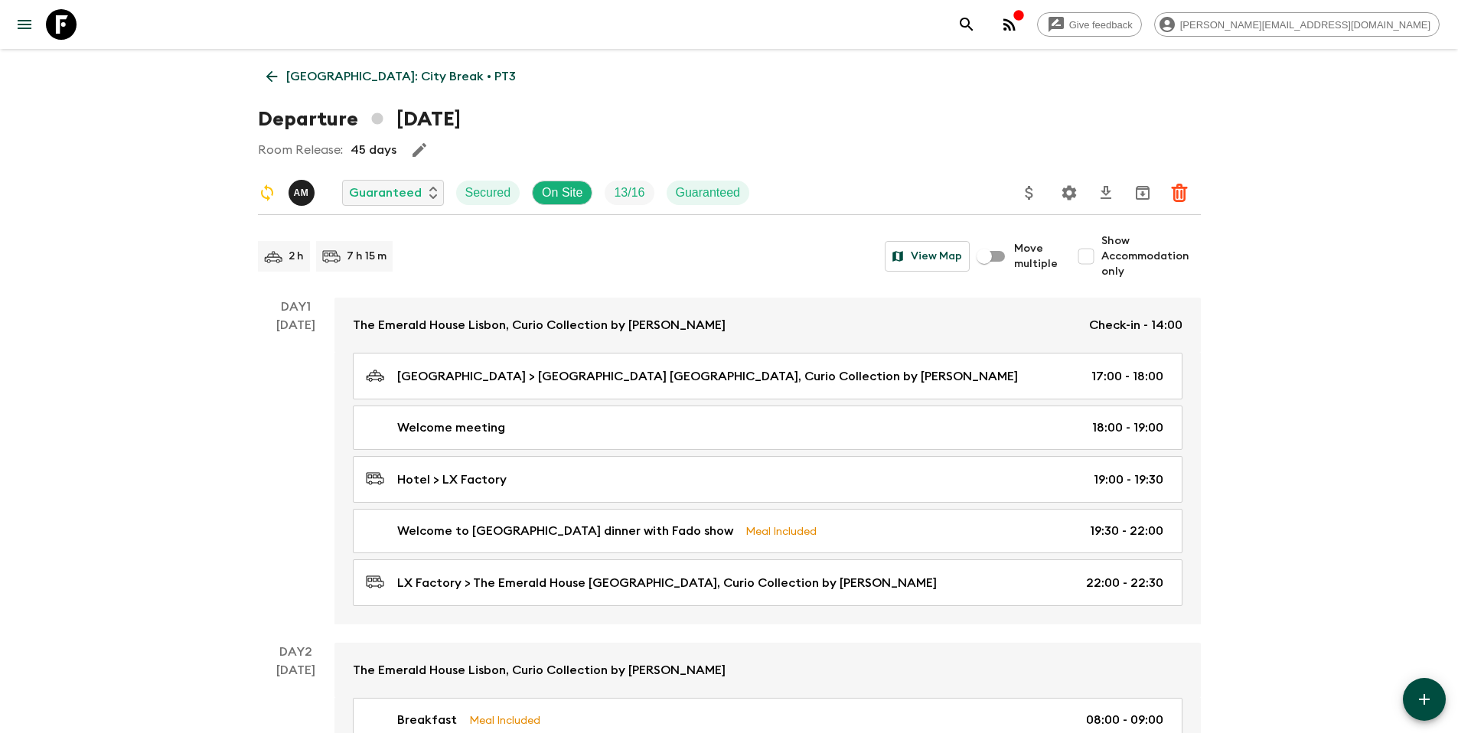
click at [332, 72] on p "[GEOGRAPHIC_DATA]: City Break • PT3" at bounding box center [401, 76] width 230 height 18
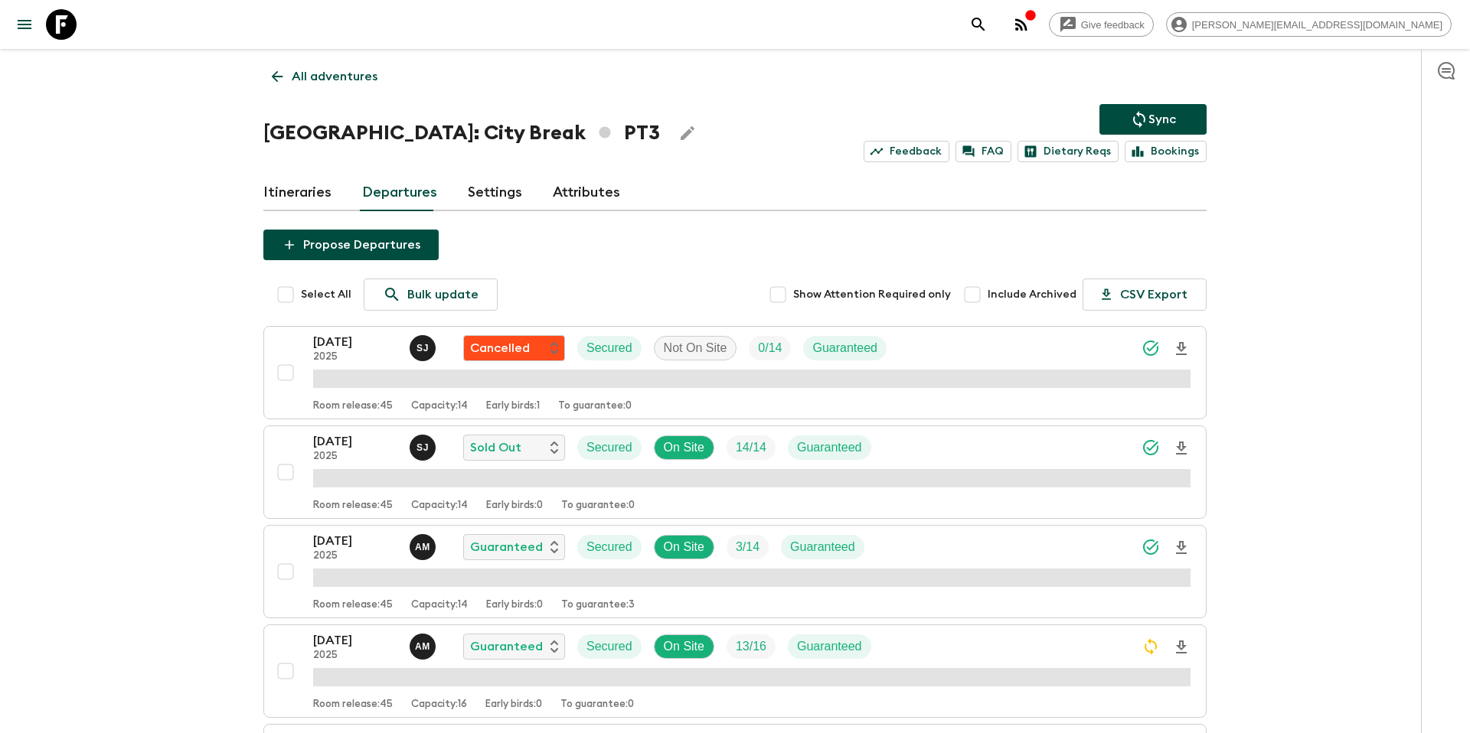
click at [300, 197] on link "Itineraries" at bounding box center [297, 193] width 68 height 37
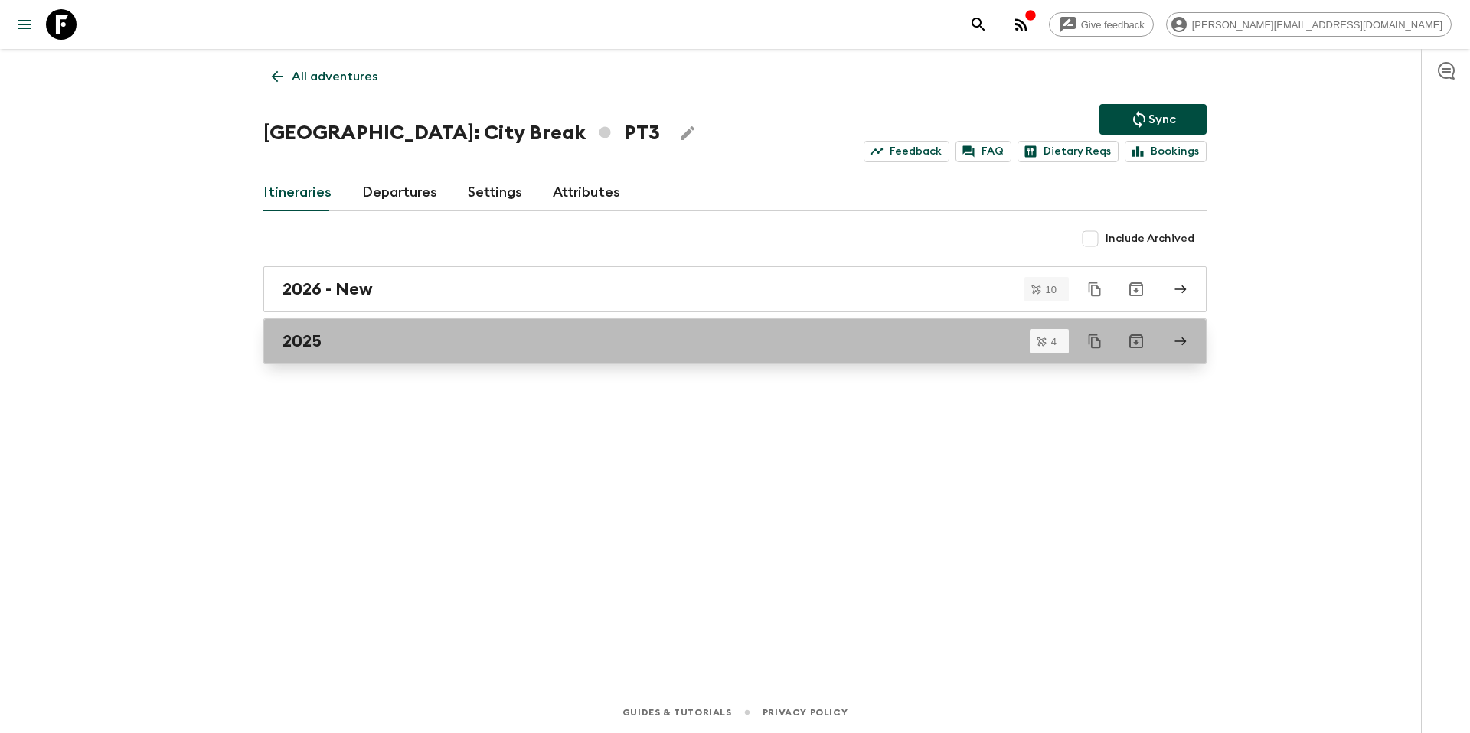
click at [394, 337] on div "2025" at bounding box center [720, 341] width 876 height 20
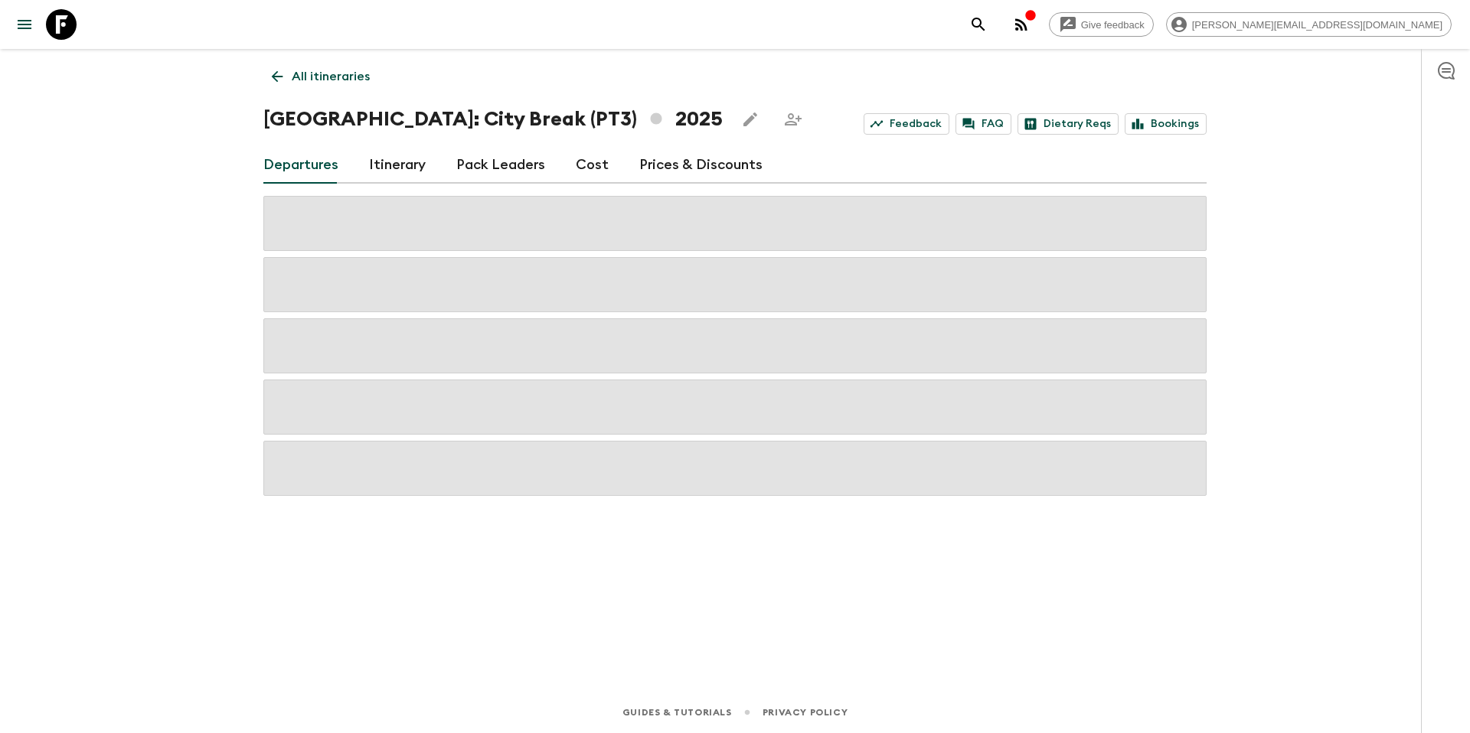
click at [664, 167] on link "Prices & Discounts" at bounding box center [700, 165] width 123 height 37
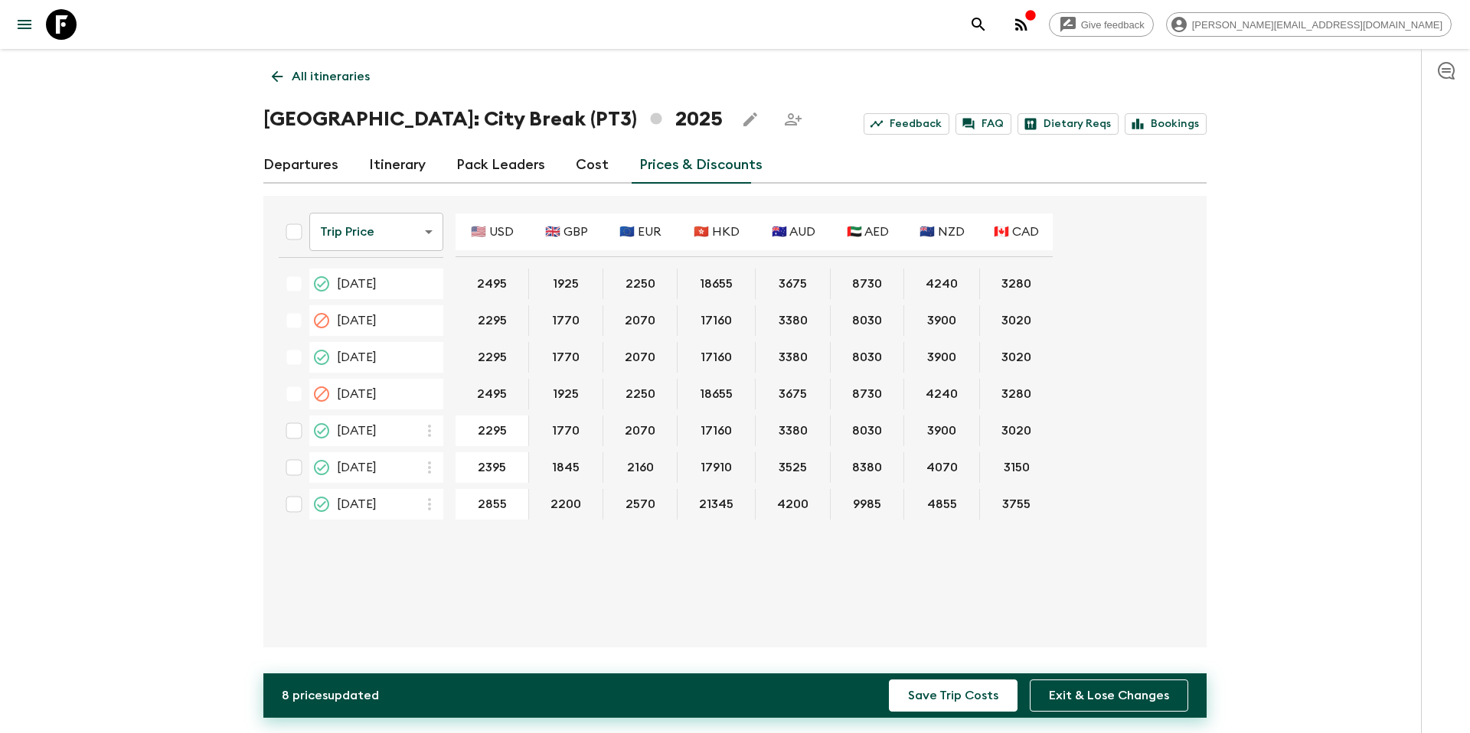
type input "2855"
click at [952, 700] on button "Save Trip Costs" at bounding box center [953, 696] width 129 height 32
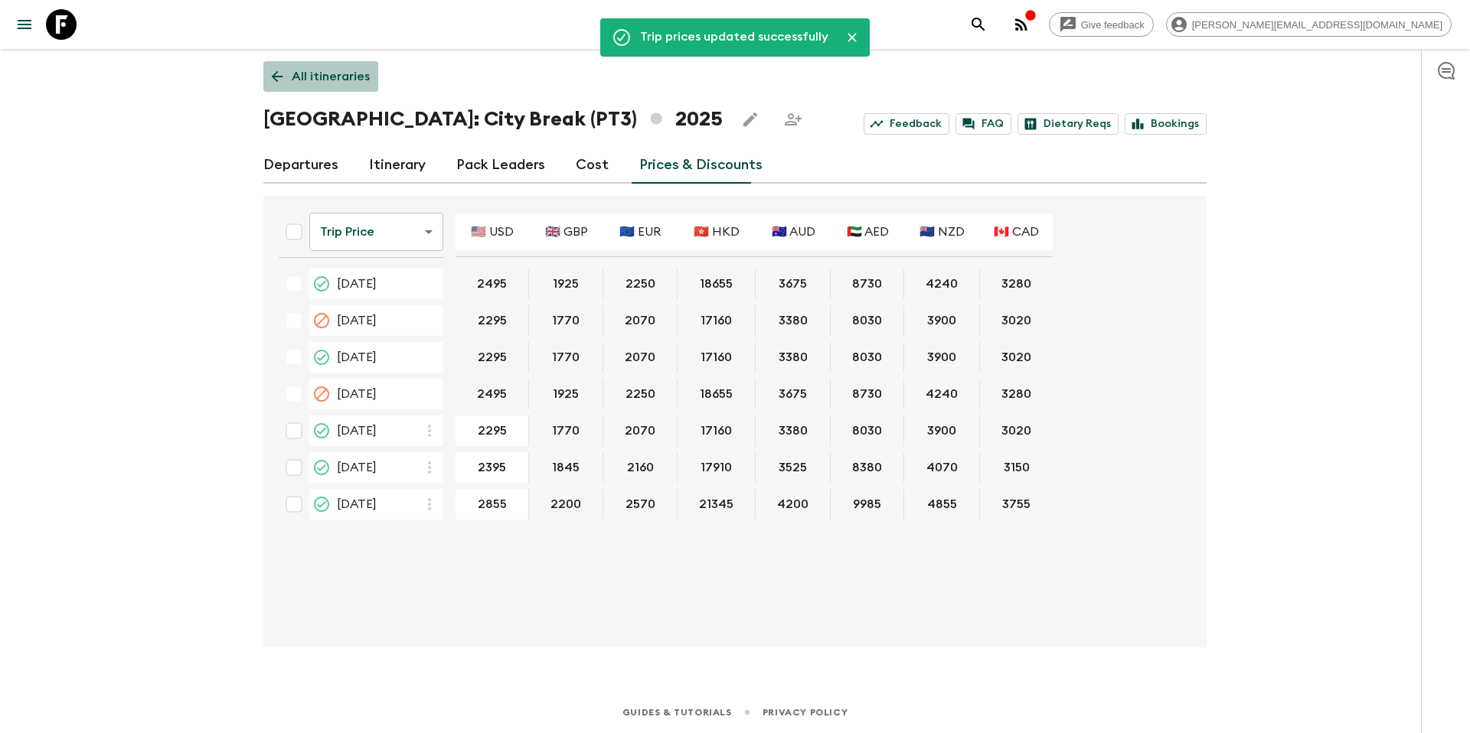
click at [327, 83] on p "All itineraries" at bounding box center [331, 76] width 78 height 18
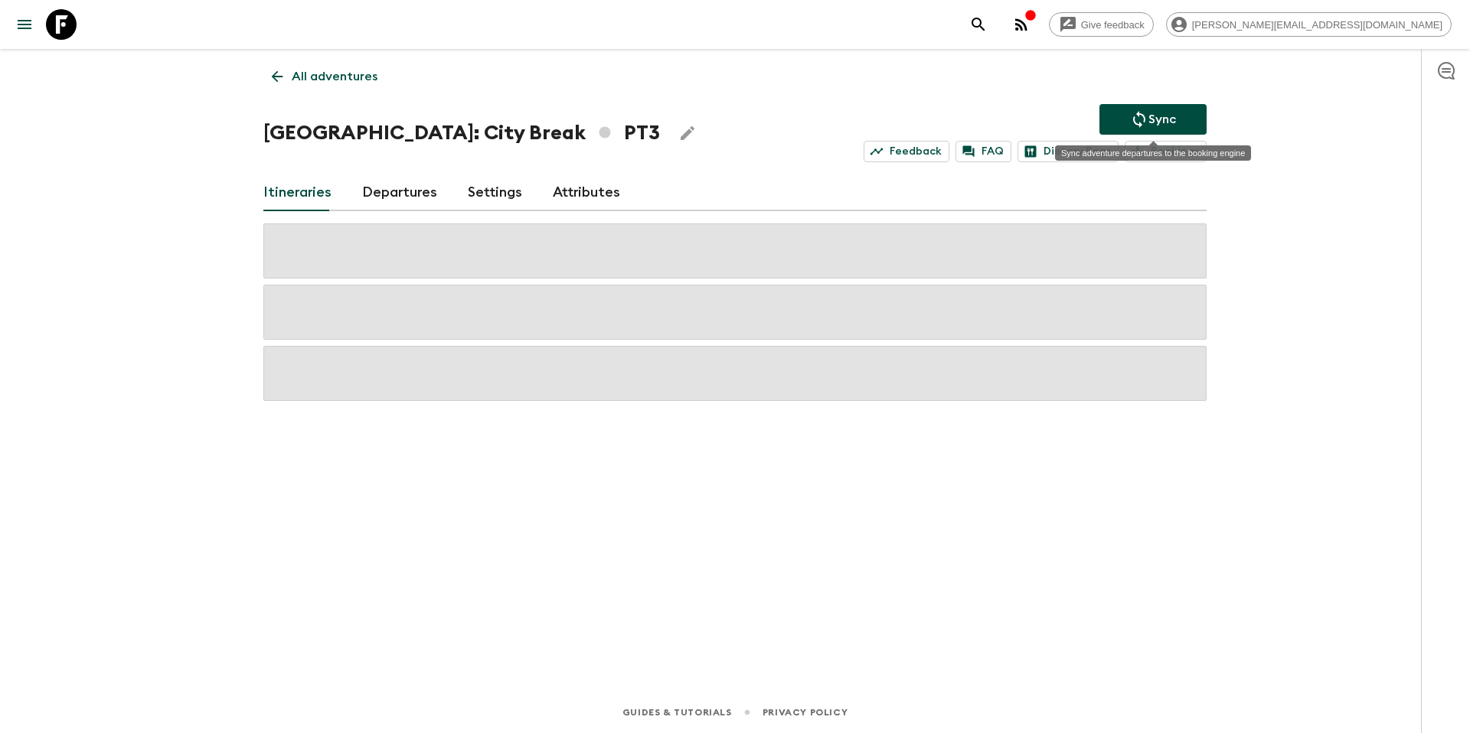
click at [1151, 116] on p "Sync" at bounding box center [1162, 119] width 28 height 18
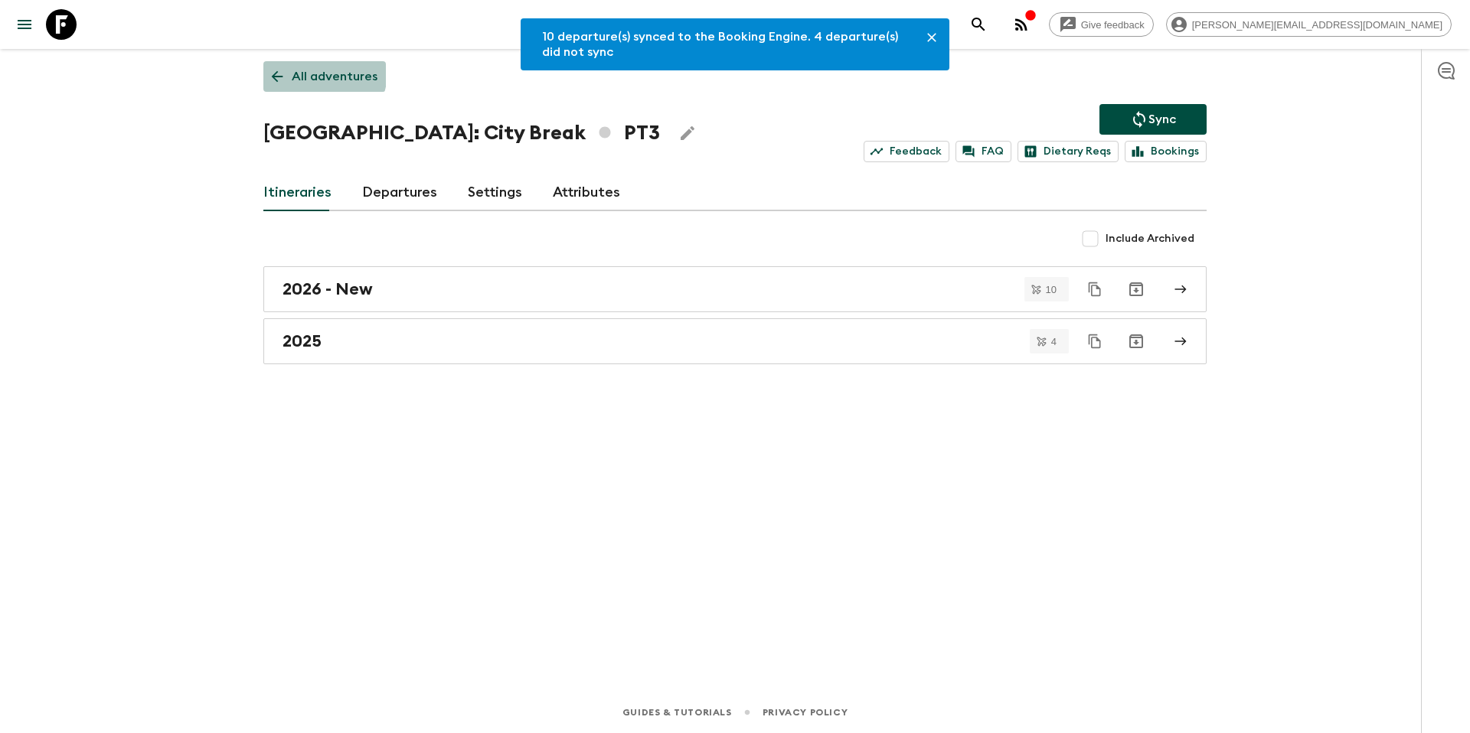
click at [316, 73] on p "All adventures" at bounding box center [335, 76] width 86 height 18
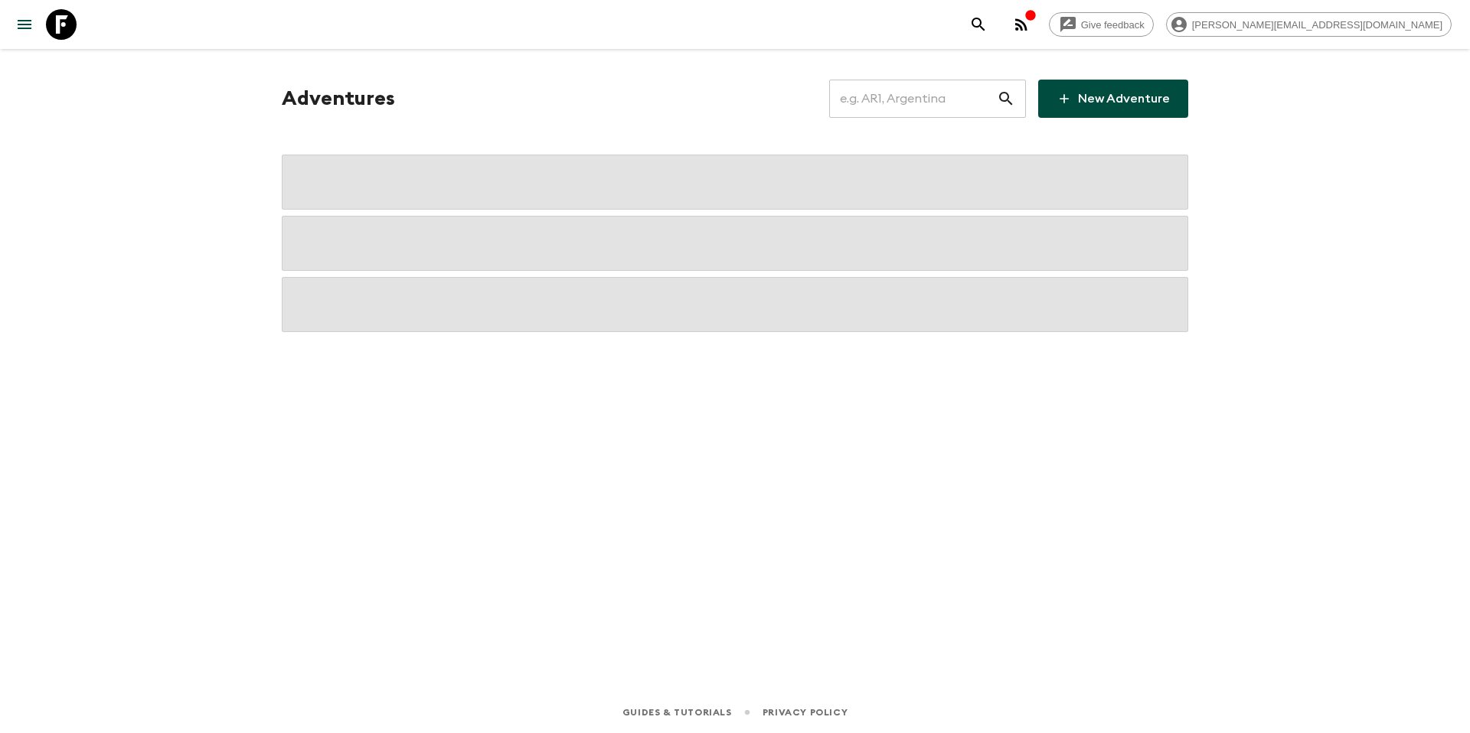
click at [905, 94] on input "text" at bounding box center [913, 98] width 168 height 43
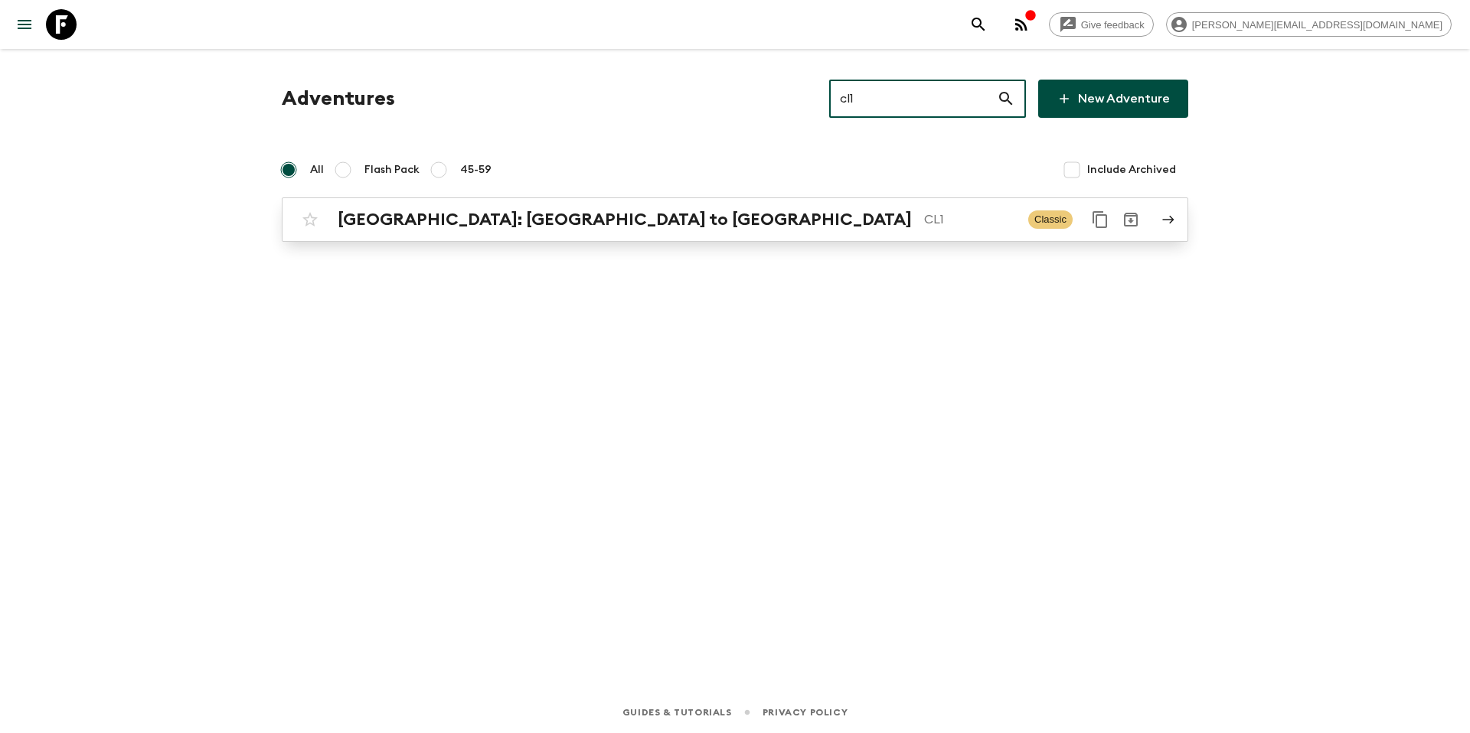
type input "cl1"
click at [676, 230] on div "[GEOGRAPHIC_DATA]: [GEOGRAPHIC_DATA] to Patagonia CL1 Classic" at bounding box center [705, 219] width 821 height 31
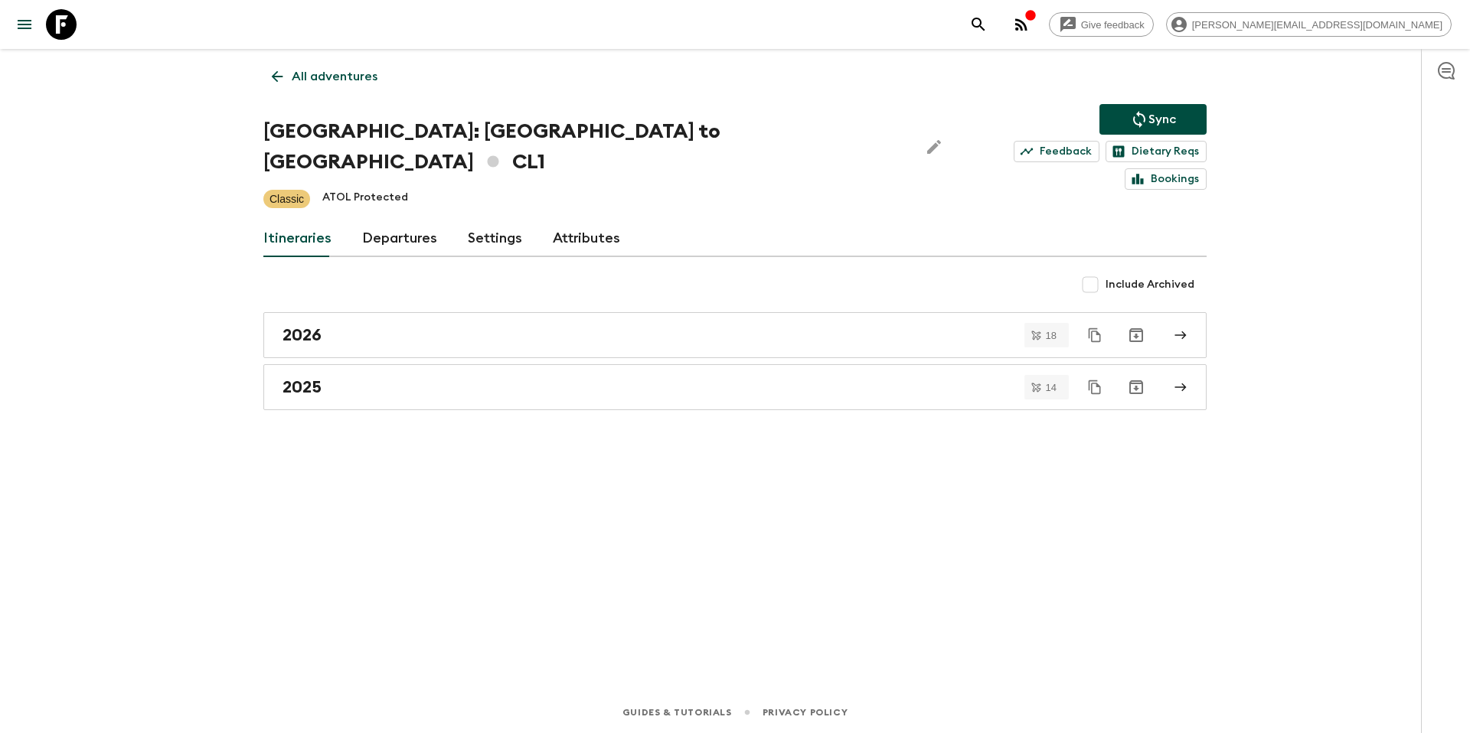
click at [391, 220] on link "Departures" at bounding box center [399, 238] width 75 height 37
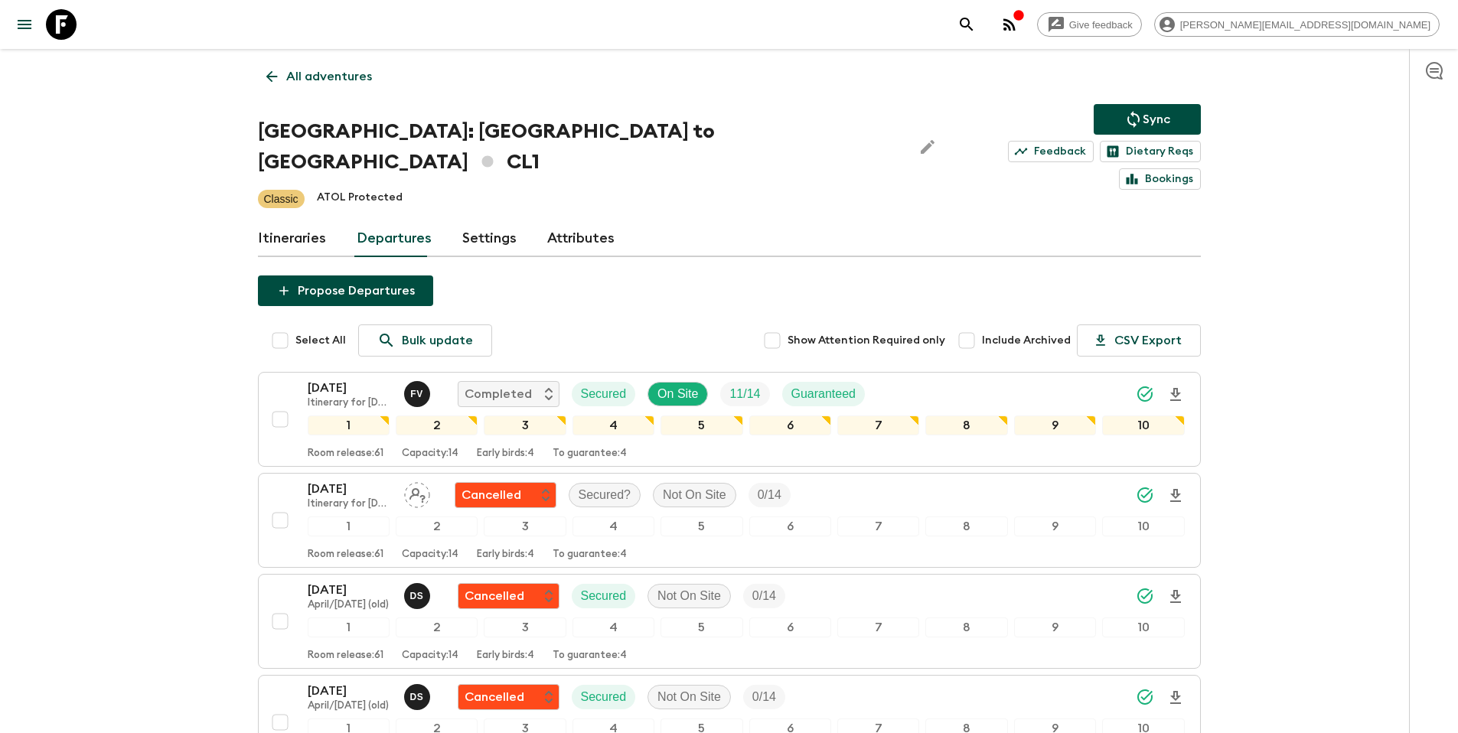
scroll to position [2318, 0]
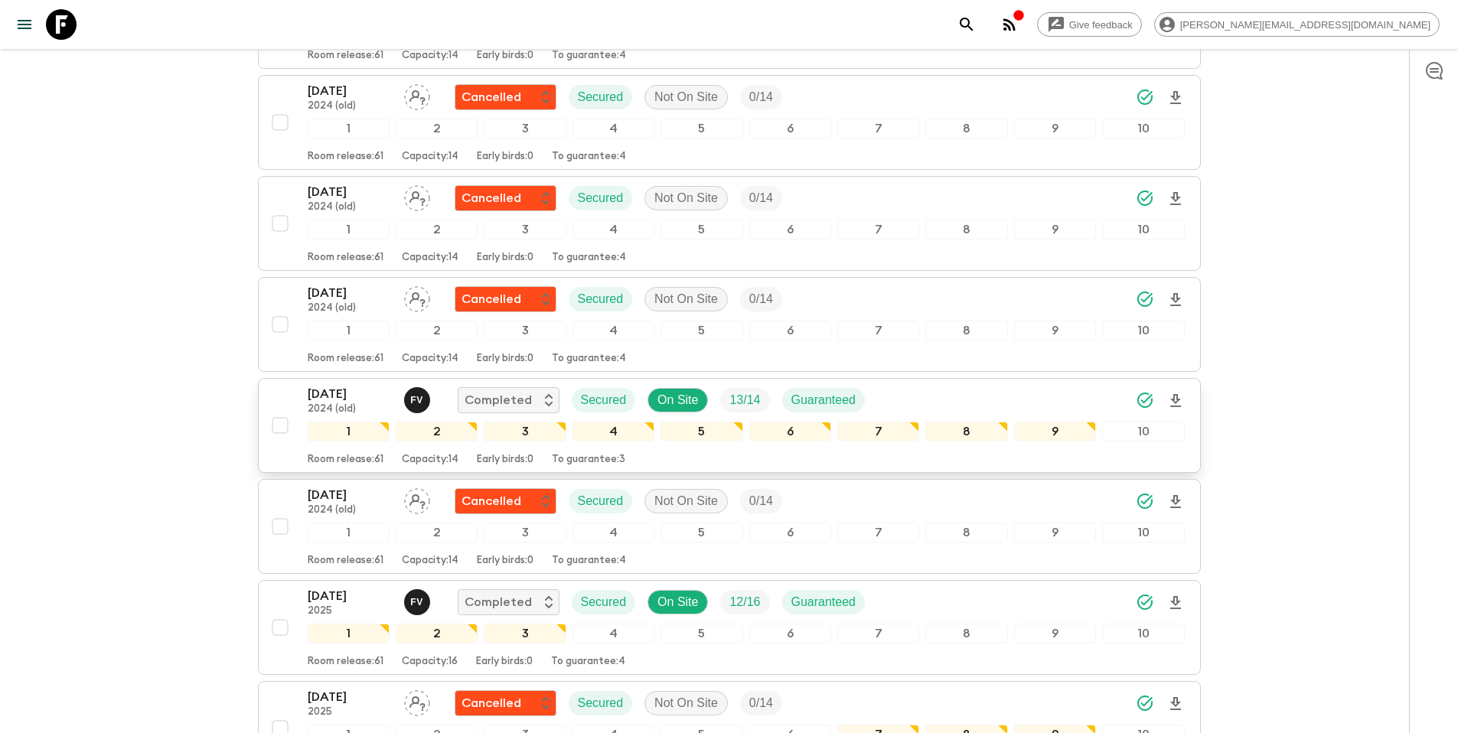
click at [939, 385] on div "[DATE] 2024 (old) F V Completed Secured On Site 13 / 14 Guaranteed" at bounding box center [746, 400] width 877 height 31
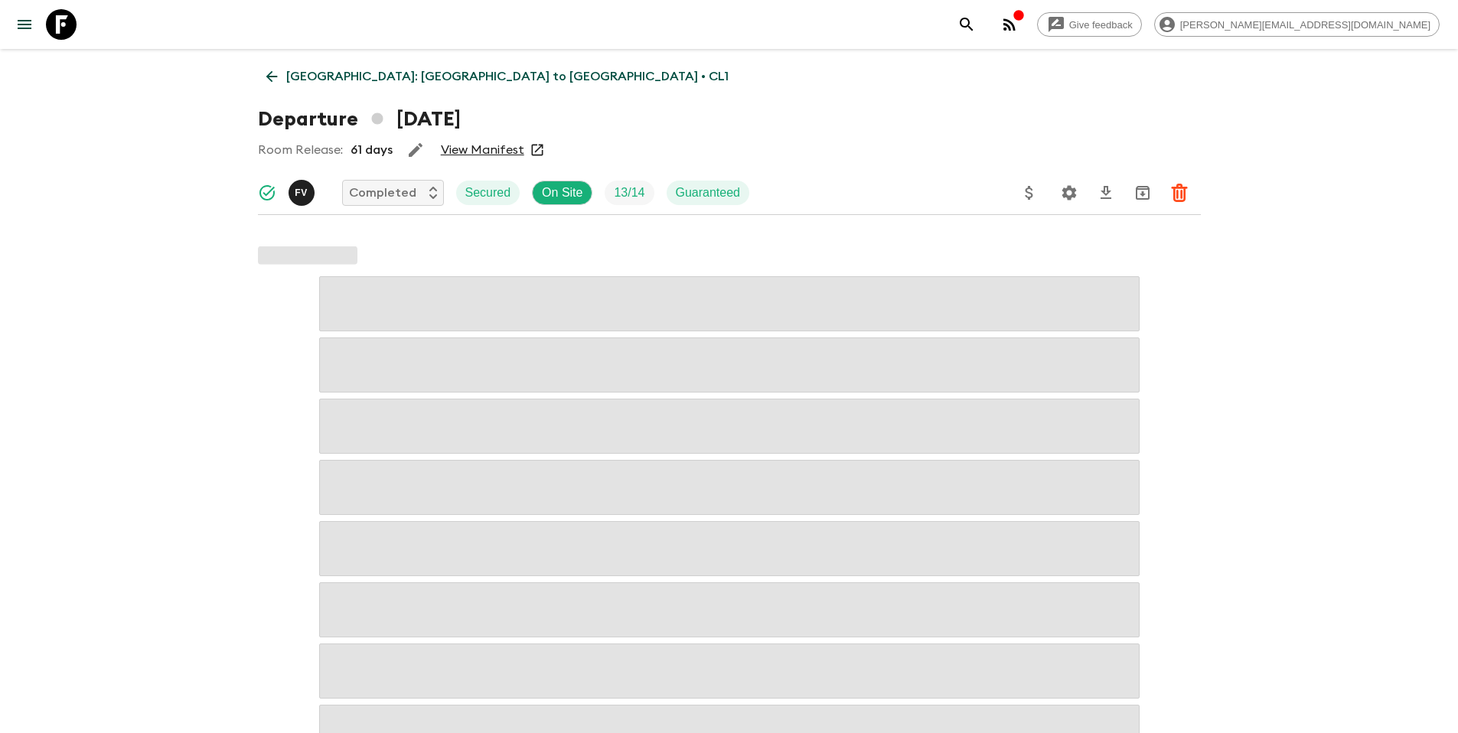
click at [1031, 189] on icon "Update Price, Early Bird Discount and Costs" at bounding box center [1030, 193] width 8 height 14
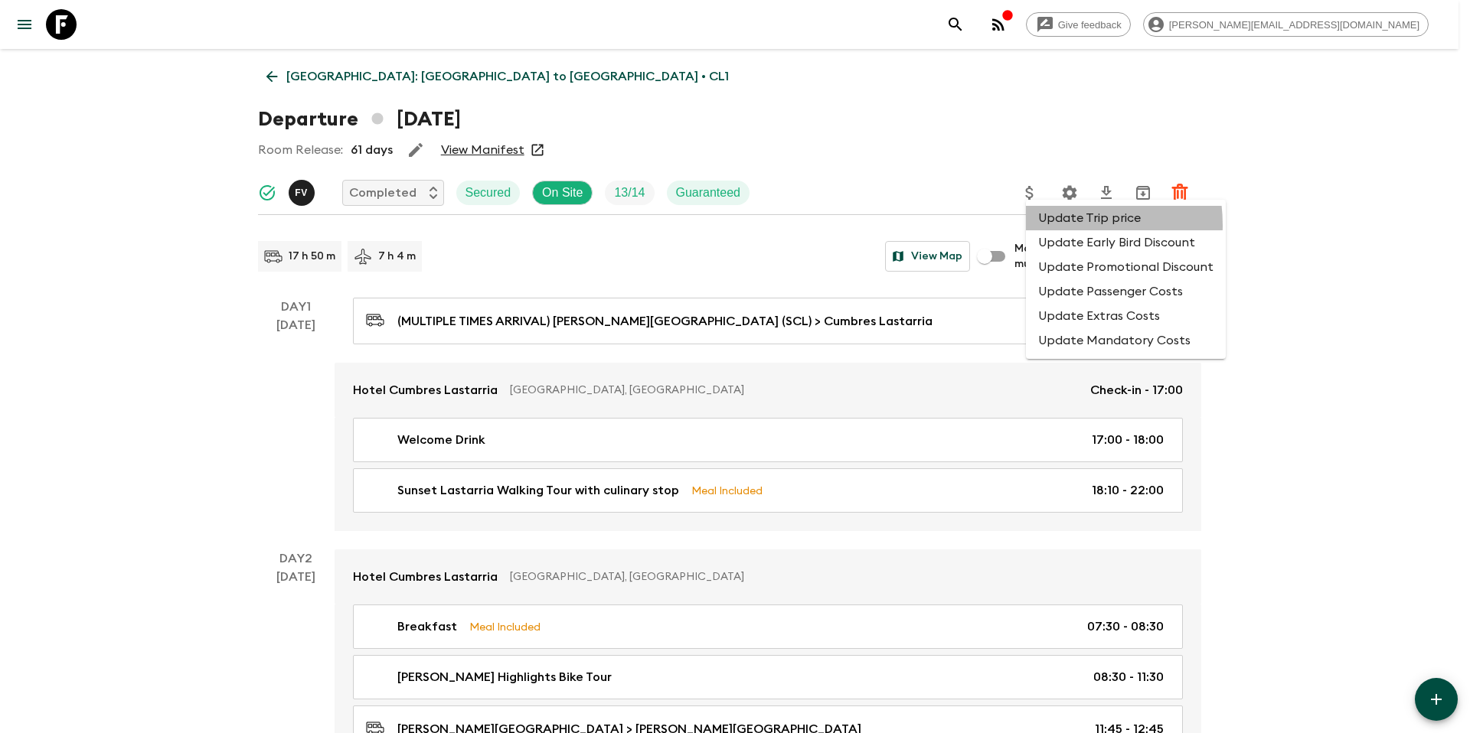
click at [1049, 225] on li "Update Trip price" at bounding box center [1126, 218] width 200 height 24
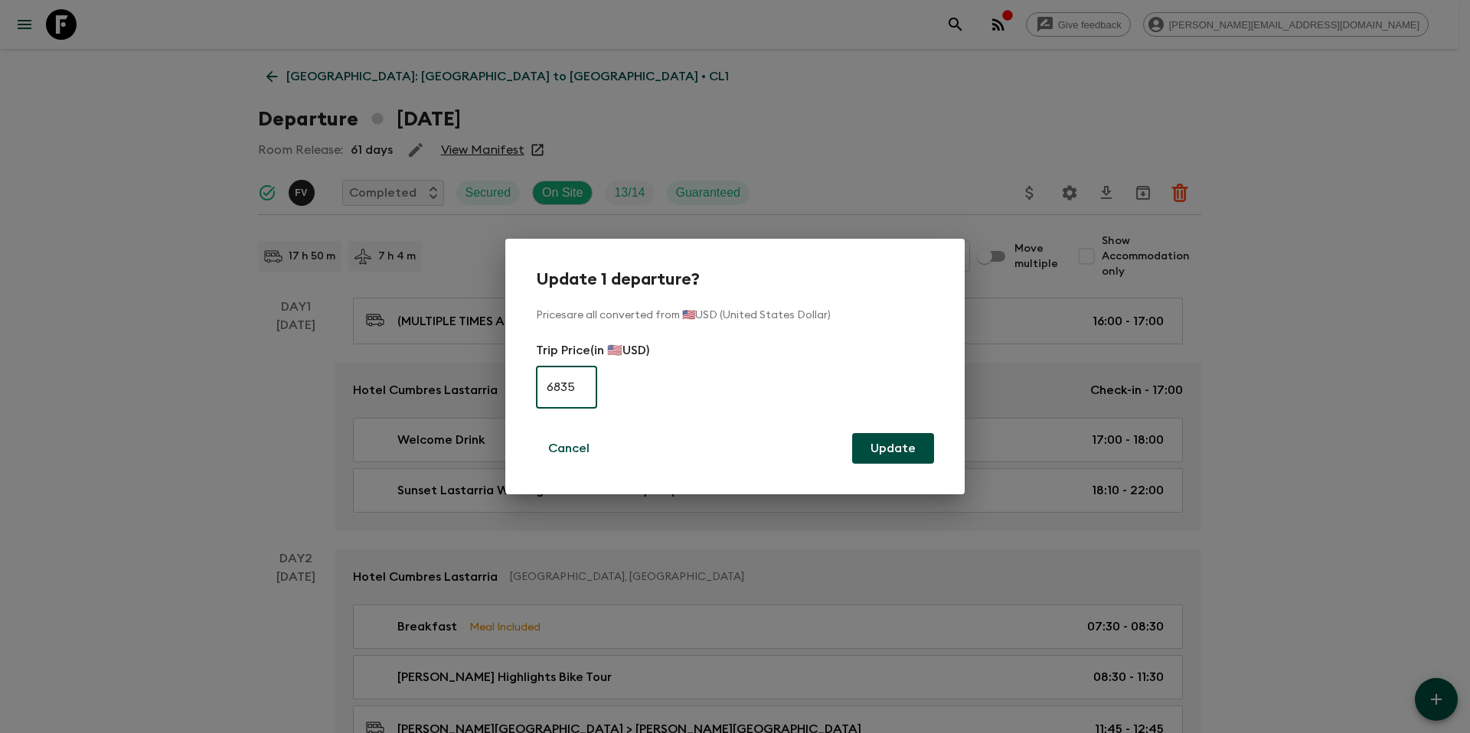
click at [329, 77] on div "Update 1 departure? Prices are all converted from 🇺🇸USD (United States Dollar) …" at bounding box center [735, 366] width 1470 height 733
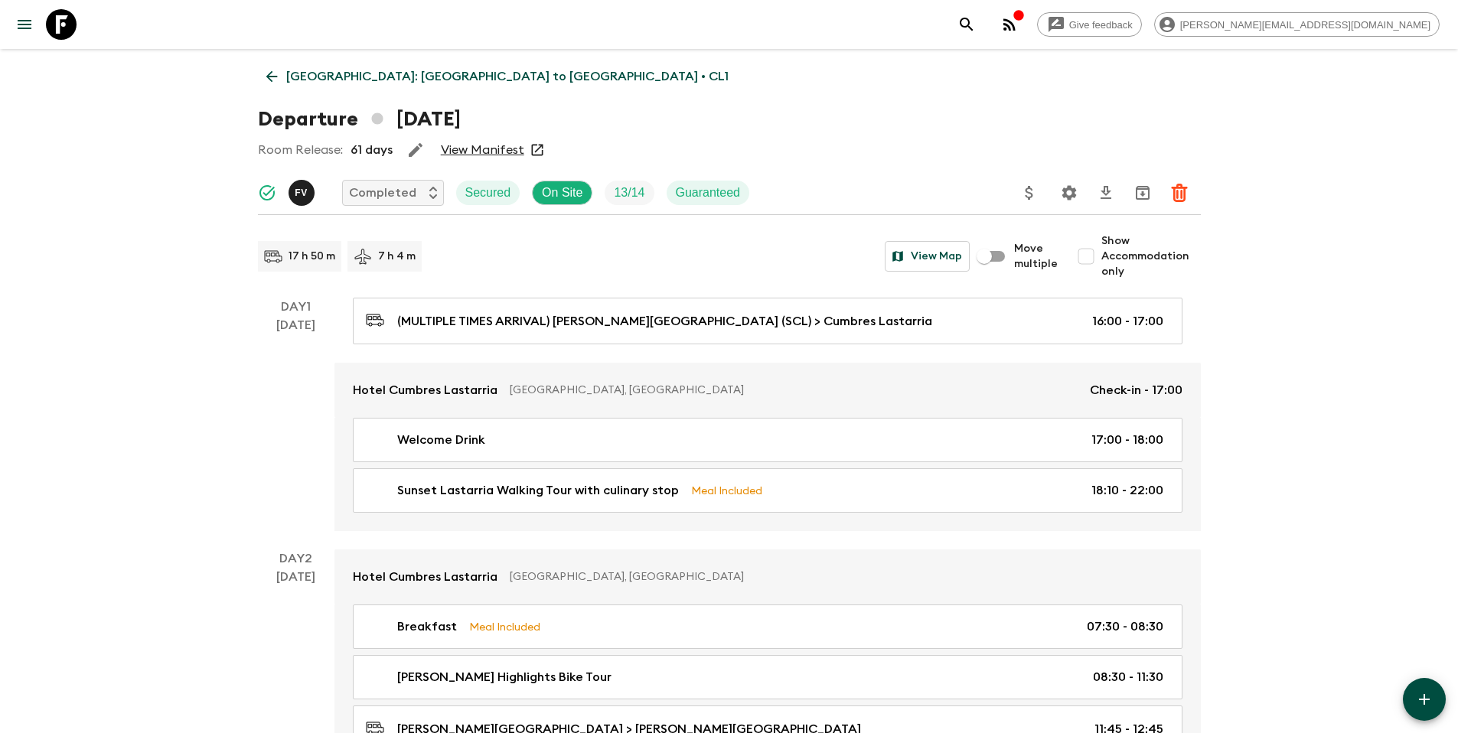
click at [343, 87] on link "[GEOGRAPHIC_DATA]: [GEOGRAPHIC_DATA] to [GEOGRAPHIC_DATA] • CL1" at bounding box center [497, 76] width 479 height 31
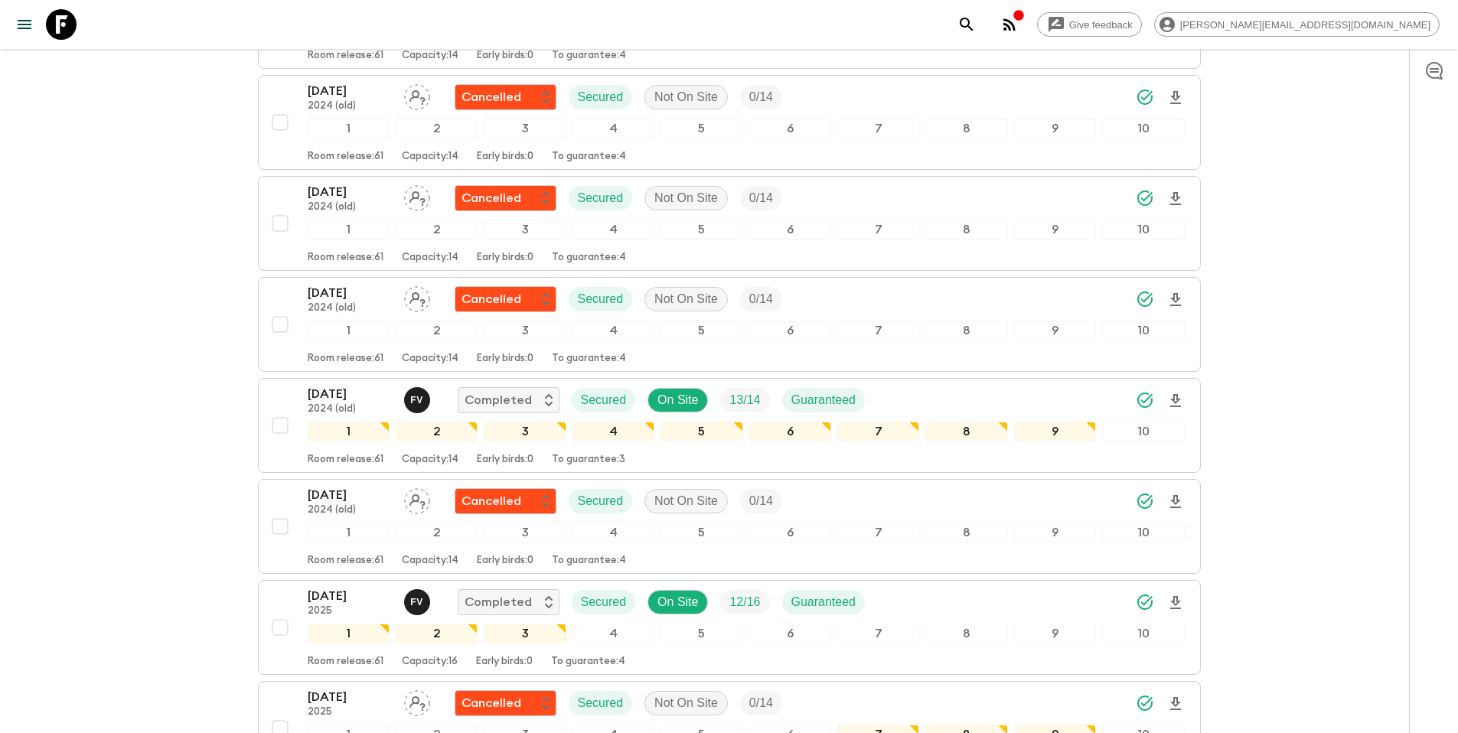
scroll to position [3733, 0]
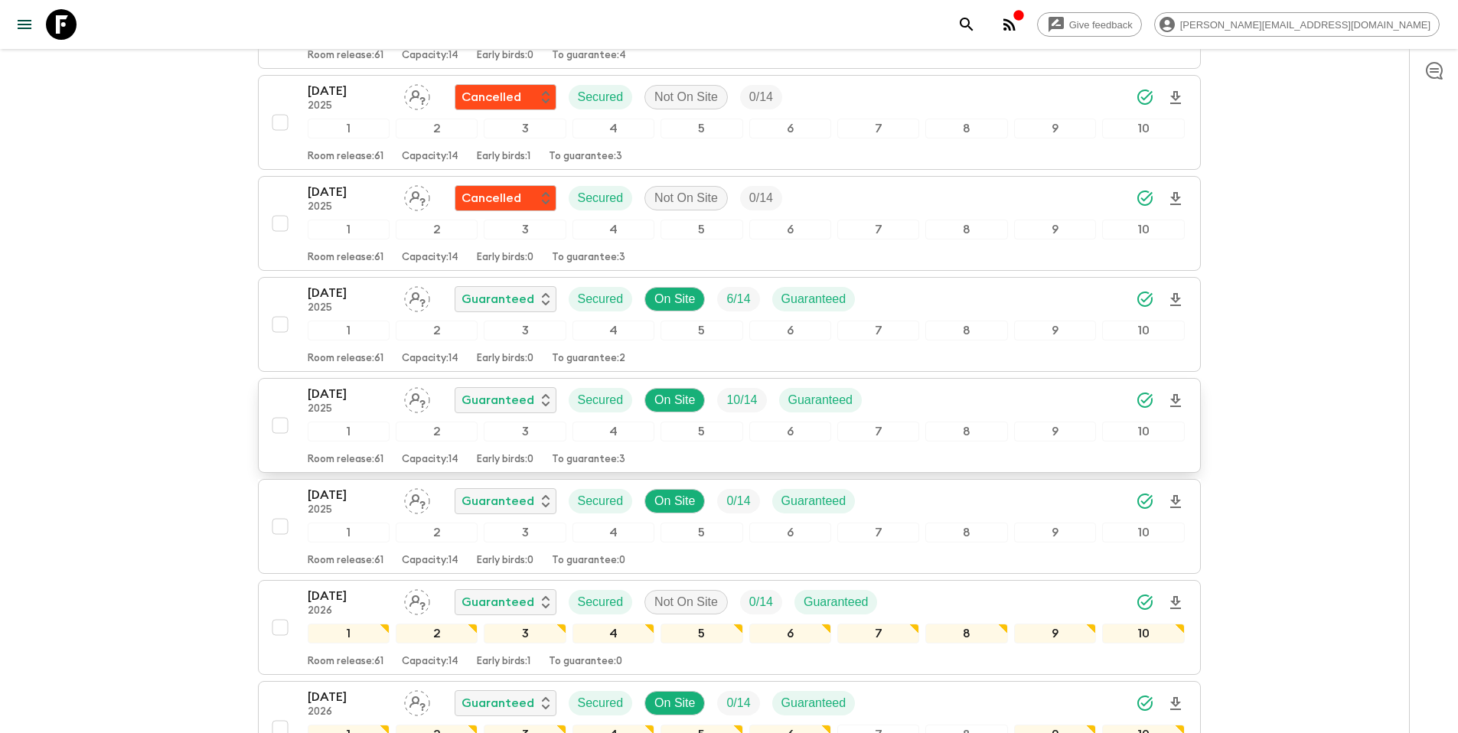
click at [917, 385] on div "[DATE] 2025 Guaranteed Secured On Site 10 / 14 Guaranteed" at bounding box center [746, 400] width 877 height 31
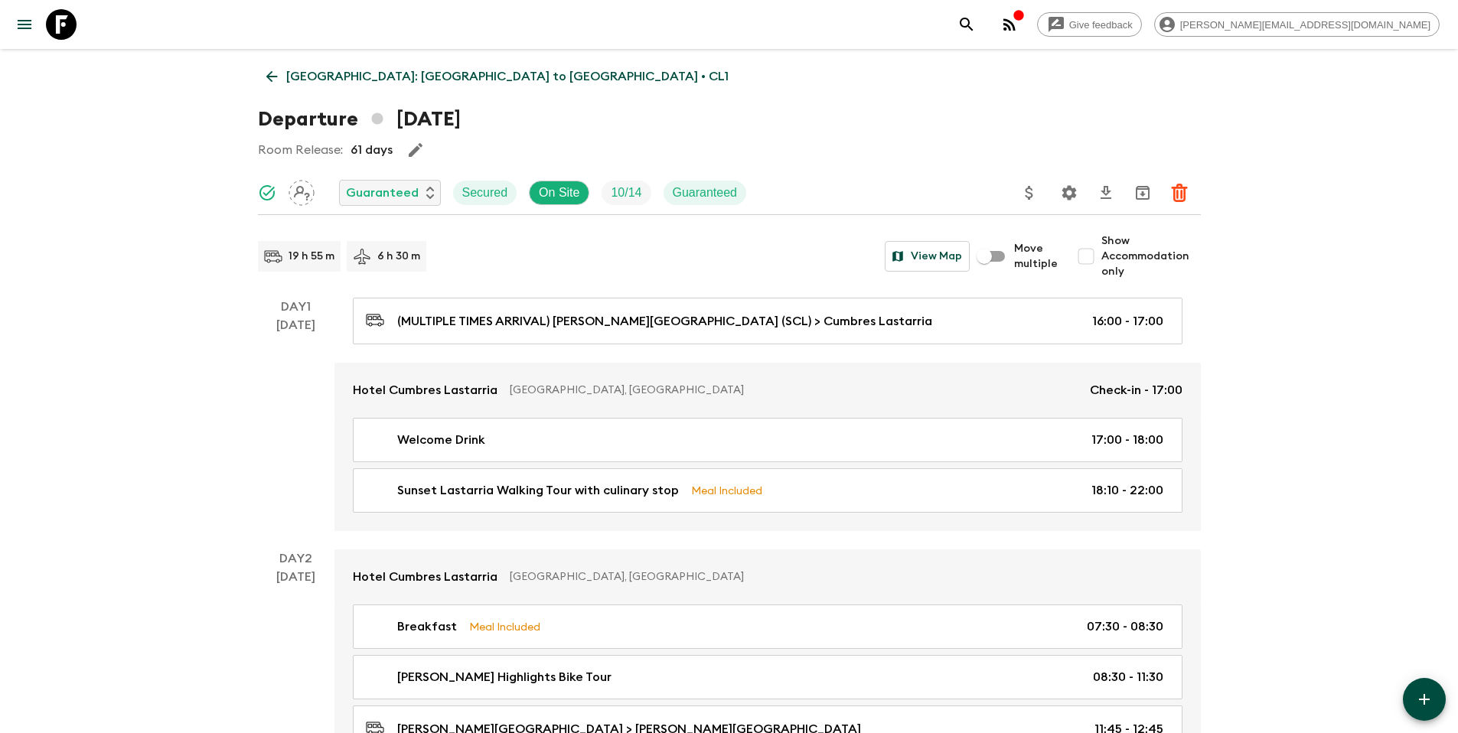
click at [1028, 194] on icon "Update Price, Early Bird Discount and Costs" at bounding box center [1029, 193] width 18 height 18
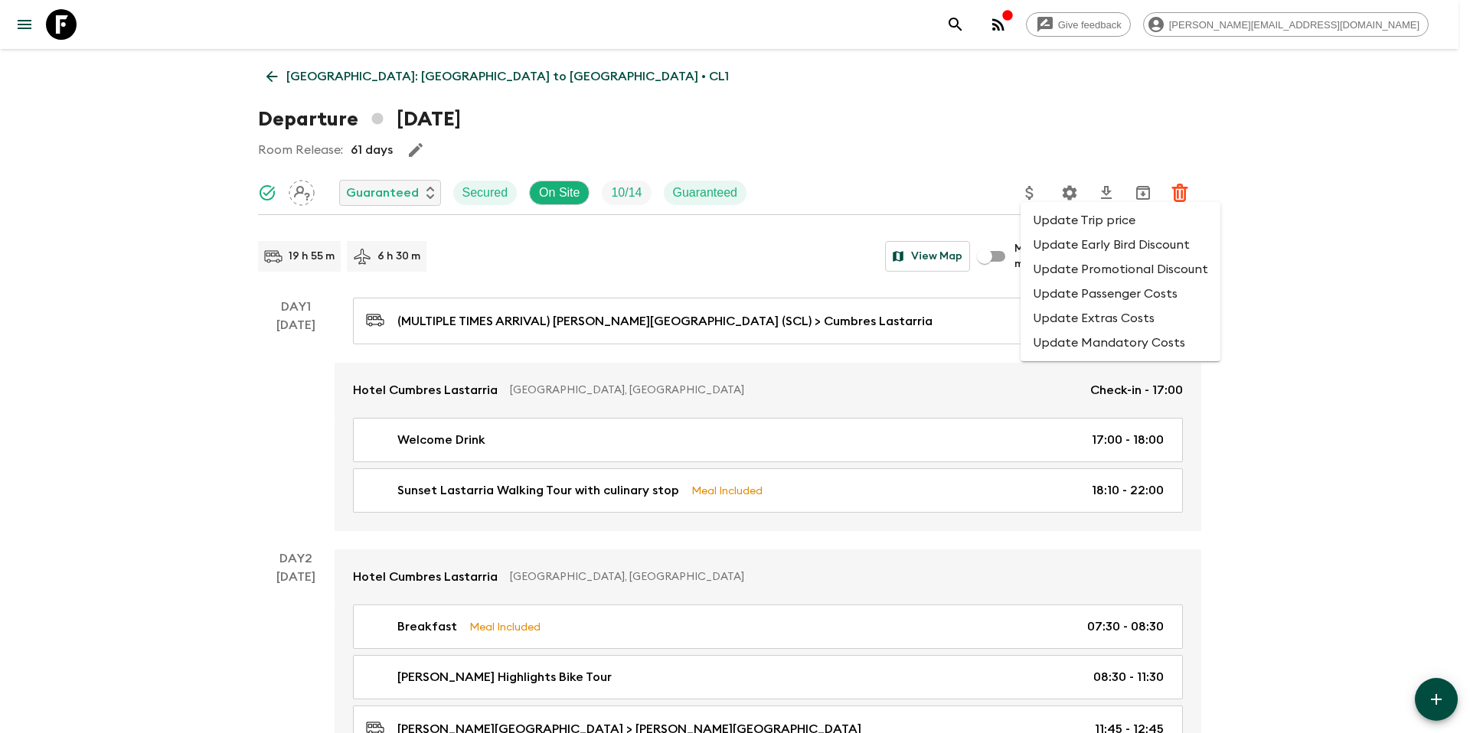
click at [1038, 222] on li "Update Trip price" at bounding box center [1120, 220] width 200 height 24
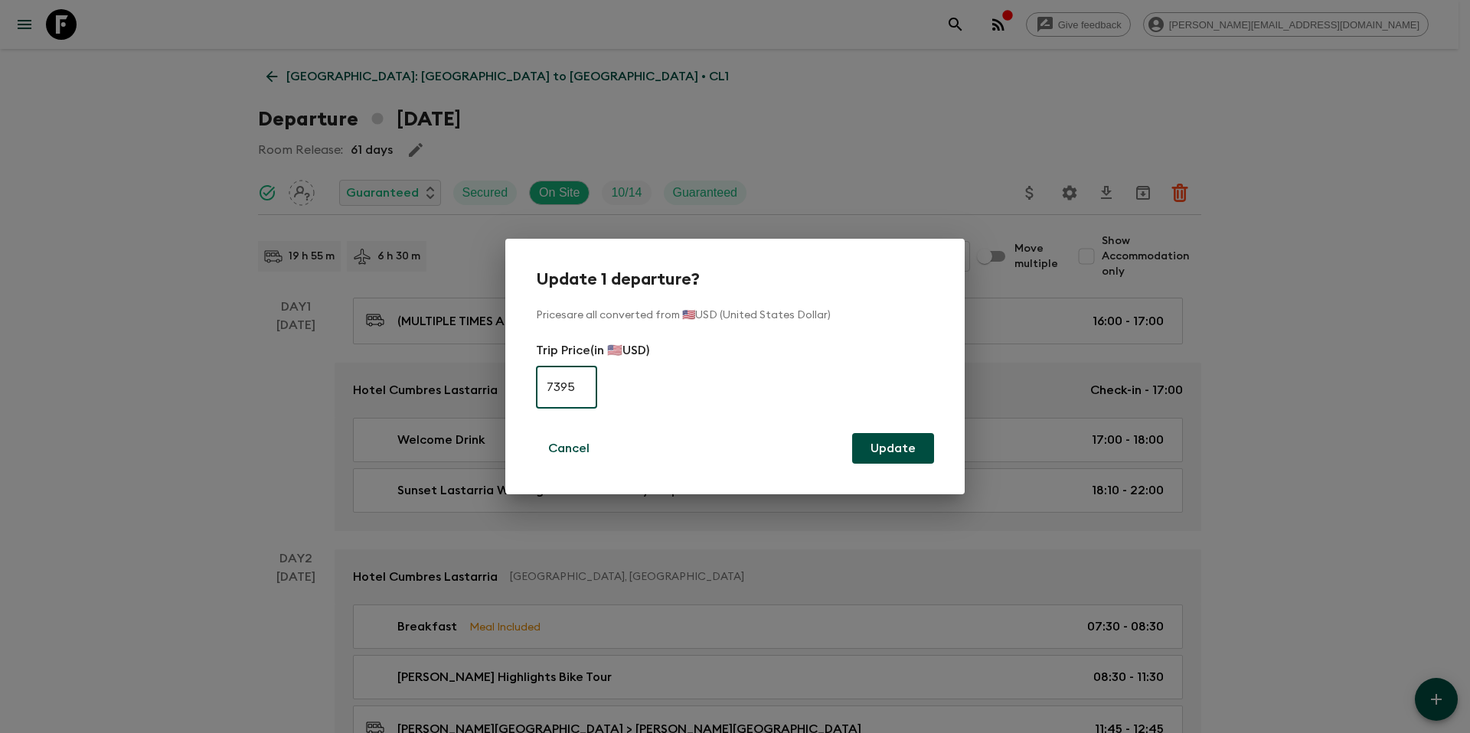
click at [580, 391] on input "7395" at bounding box center [566, 387] width 61 height 43
paste input "8"
type input "7895"
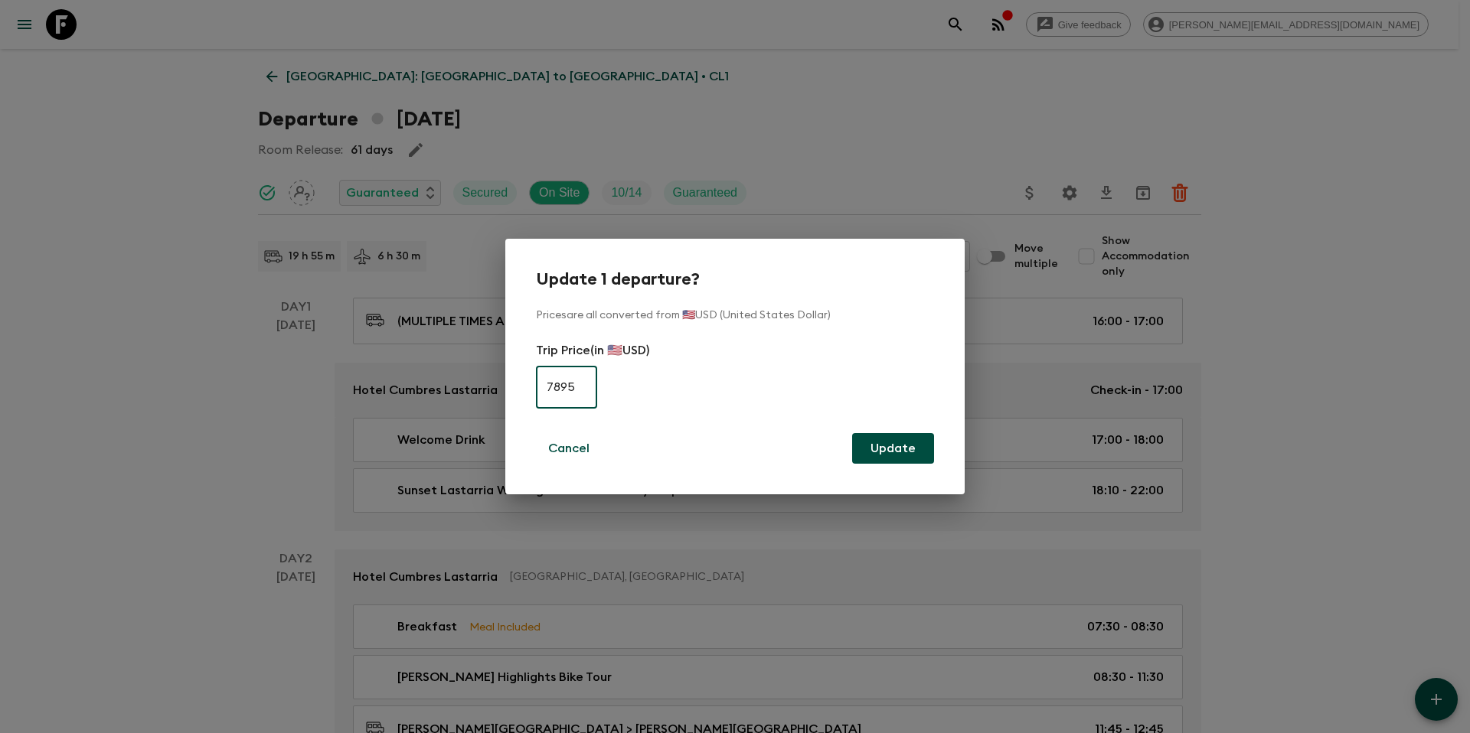
click at [892, 449] on button "Update" at bounding box center [893, 448] width 82 height 31
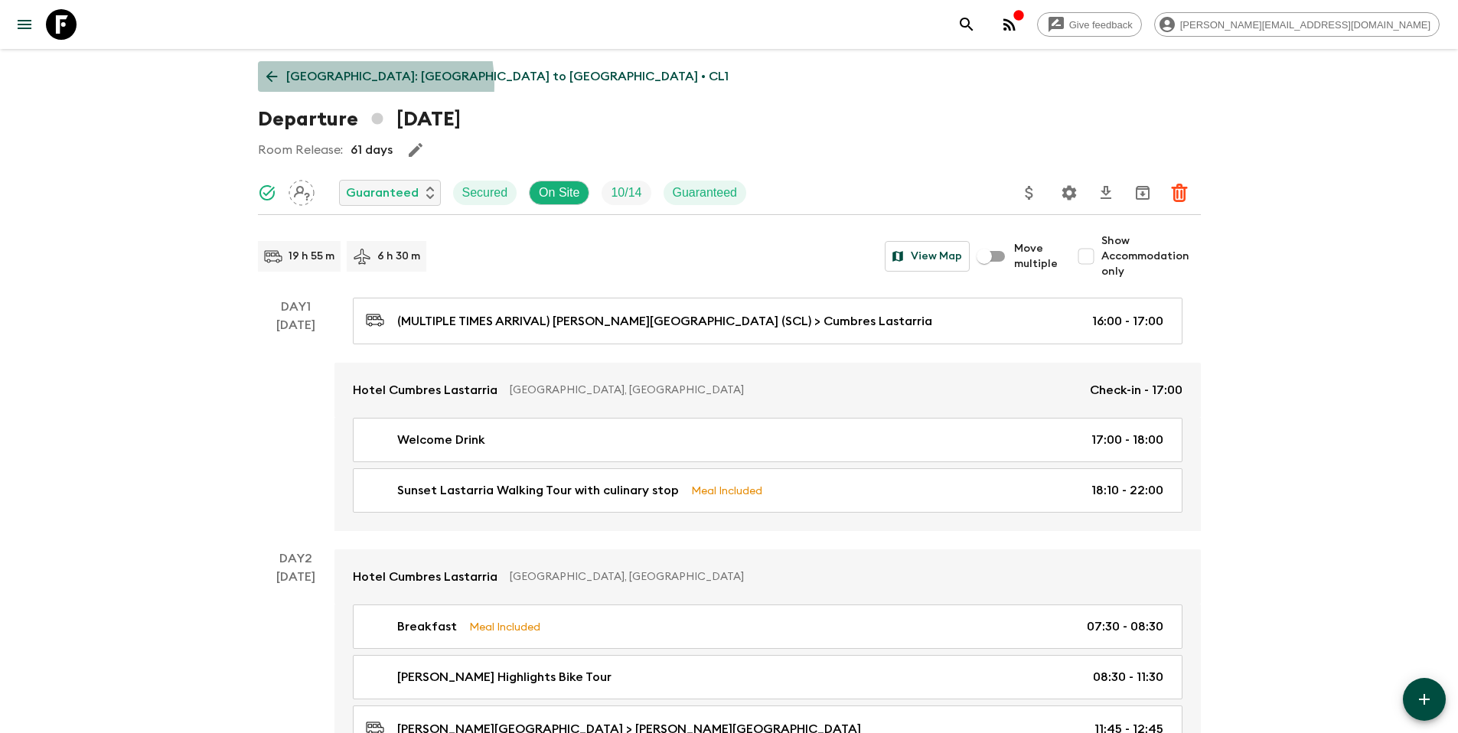
click at [351, 84] on p "[GEOGRAPHIC_DATA]: [GEOGRAPHIC_DATA] to [GEOGRAPHIC_DATA] • CL1" at bounding box center [507, 76] width 442 height 18
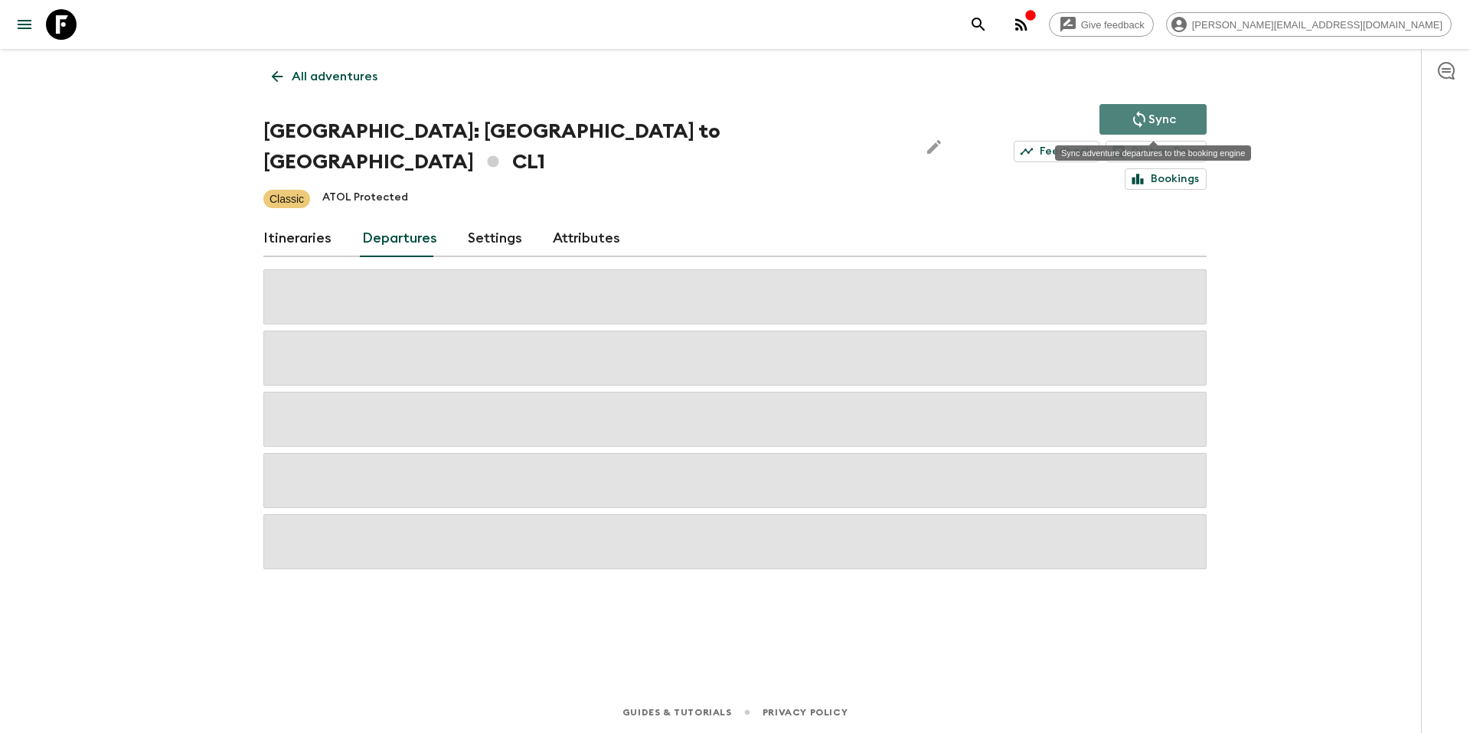
click at [1163, 123] on p "Sync" at bounding box center [1162, 119] width 28 height 18
